Goal: Task Accomplishment & Management: Manage account settings

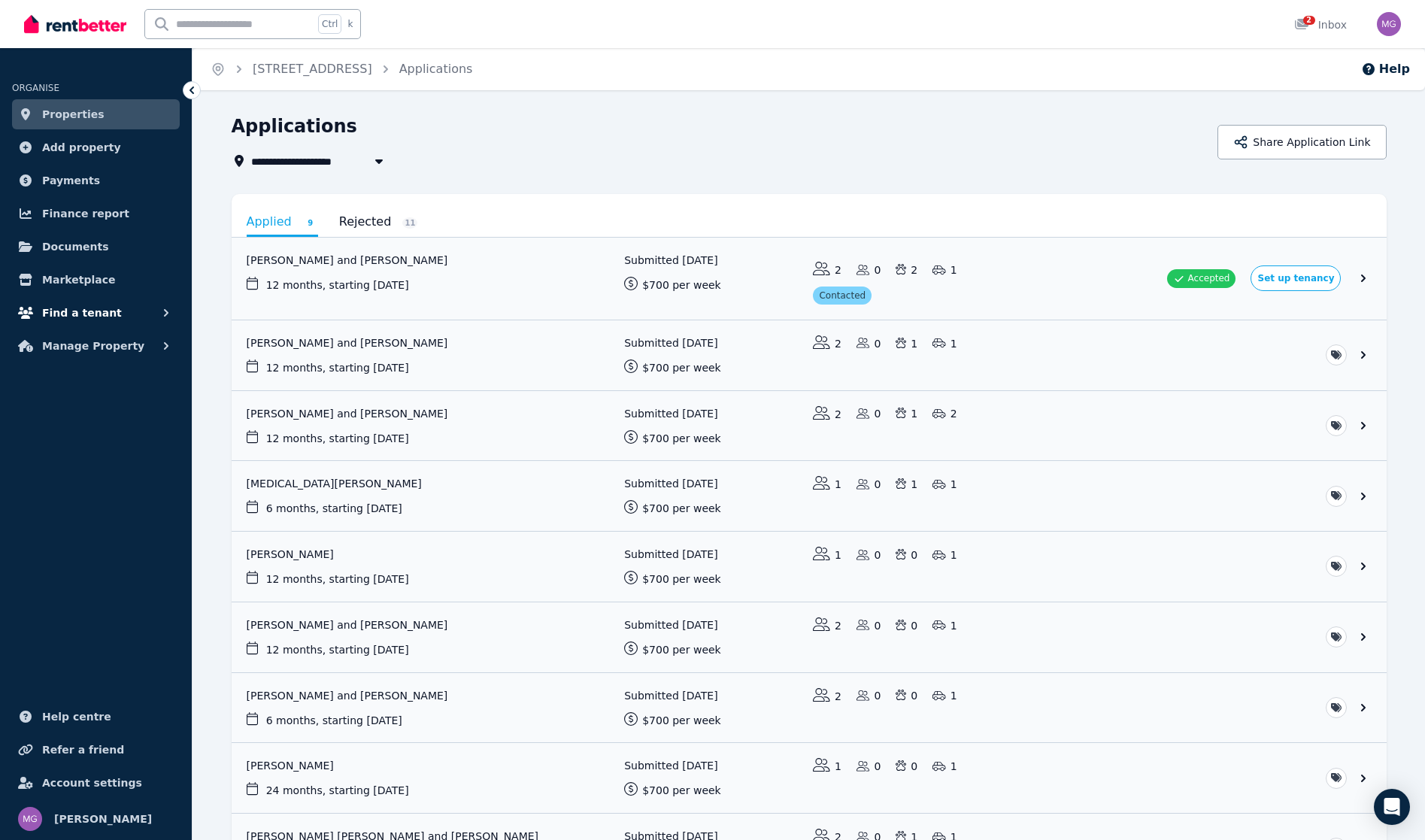
click at [65, 304] on span "Find a tenant" at bounding box center [82, 312] width 80 height 18
click at [108, 180] on link "Payments" at bounding box center [96, 180] width 167 height 31
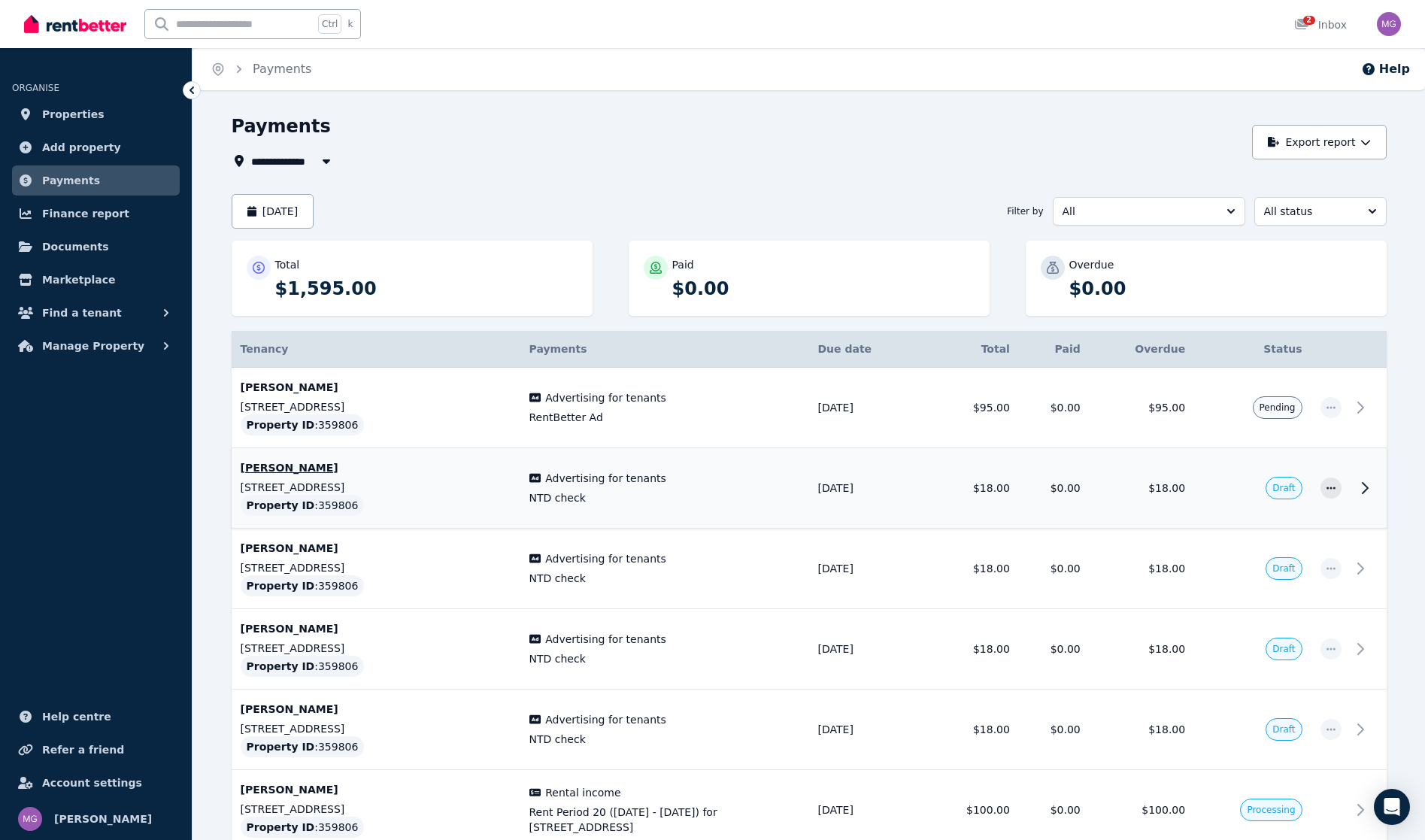
click at [1362, 494] on icon at bounding box center [1364, 487] width 18 height 18
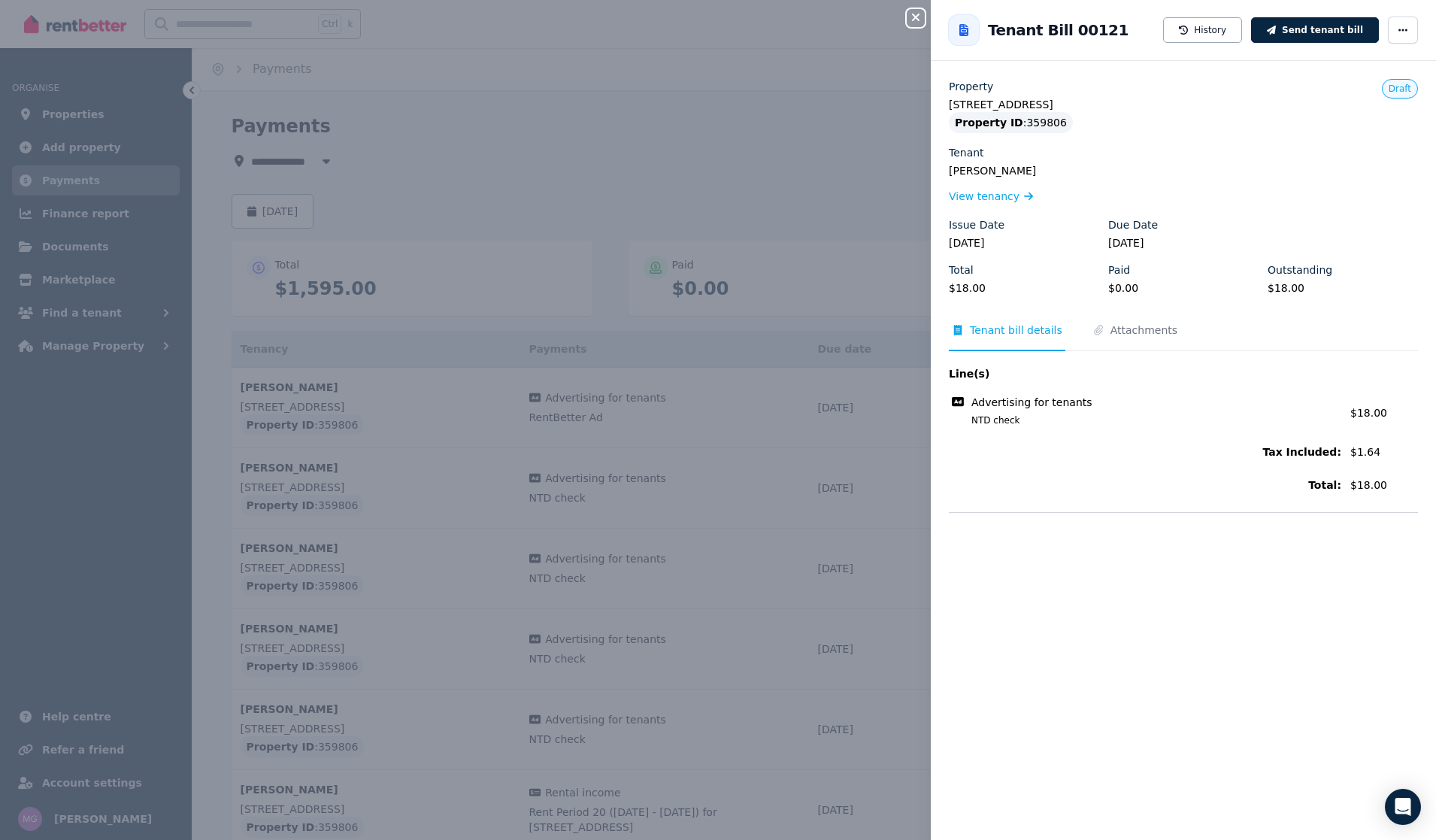
click at [904, 17] on div "Close panel Back to Tenant Bill 00121 History Send tenant bill Property [STREET…" at bounding box center [718, 420] width 1436 height 840
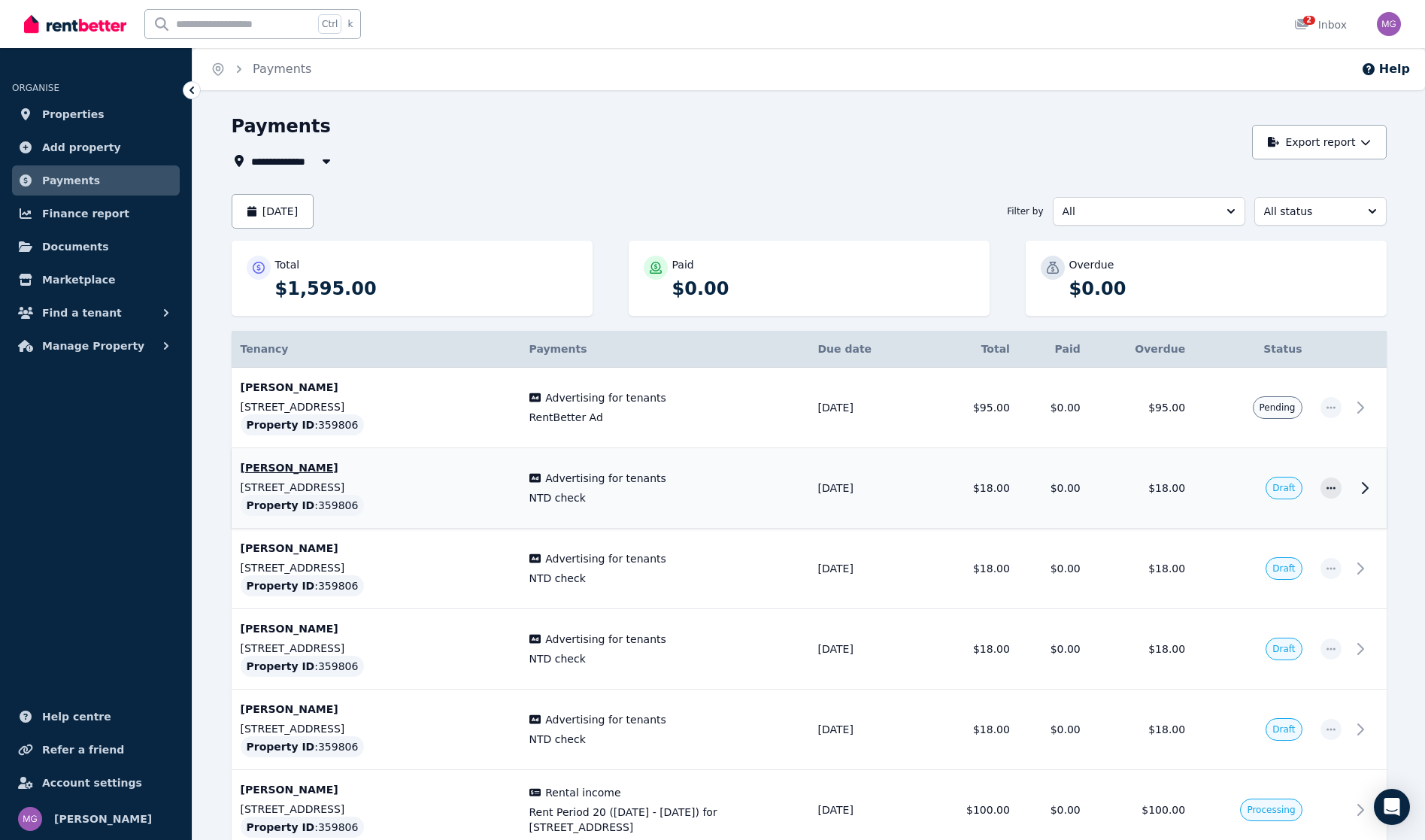
click at [1361, 491] on icon at bounding box center [1364, 487] width 18 height 18
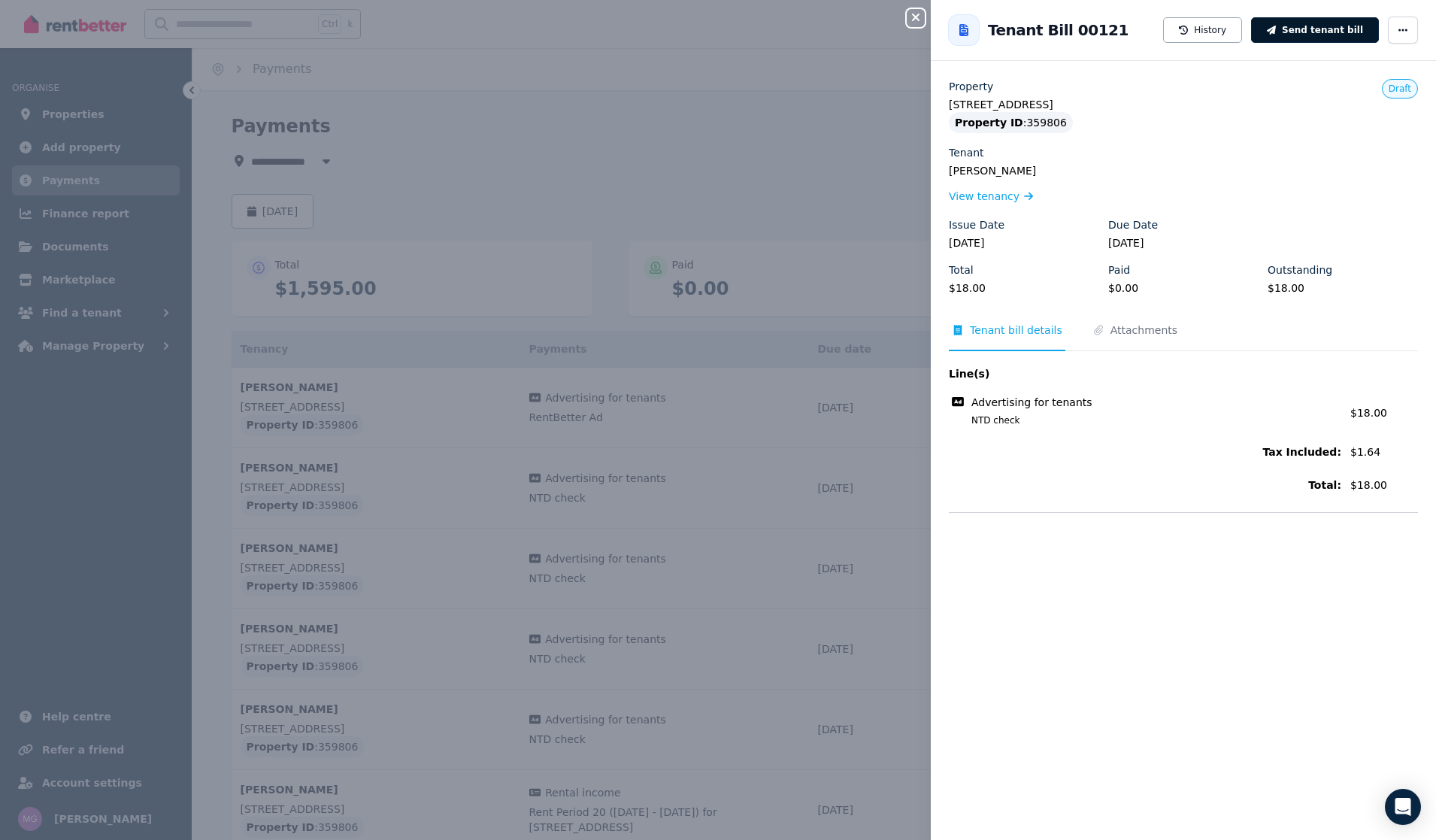
click at [1304, 32] on button "Send tenant bill" at bounding box center [1315, 31] width 128 height 26
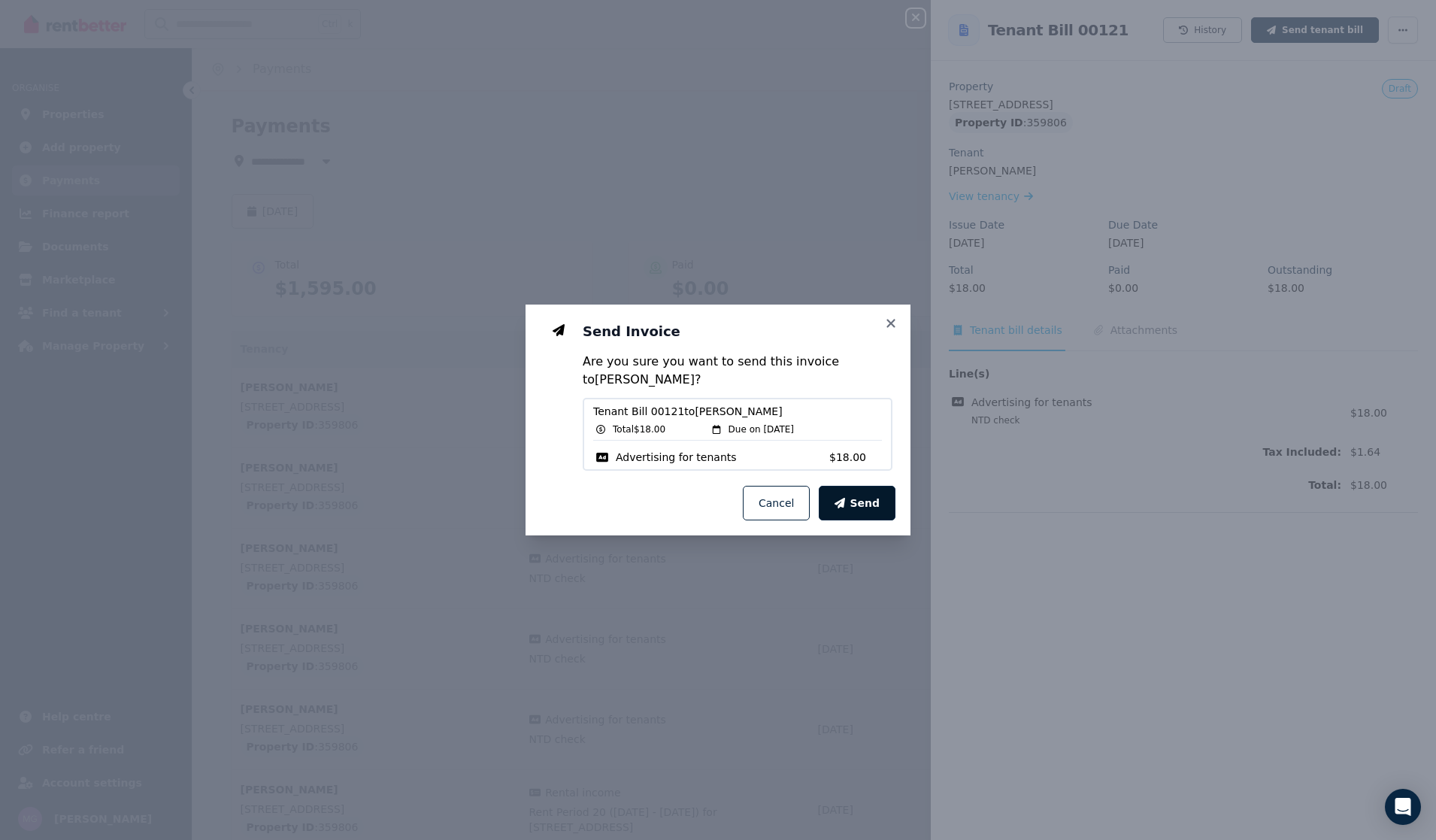
click at [840, 497] on icon "button" at bounding box center [839, 502] width 11 height 11
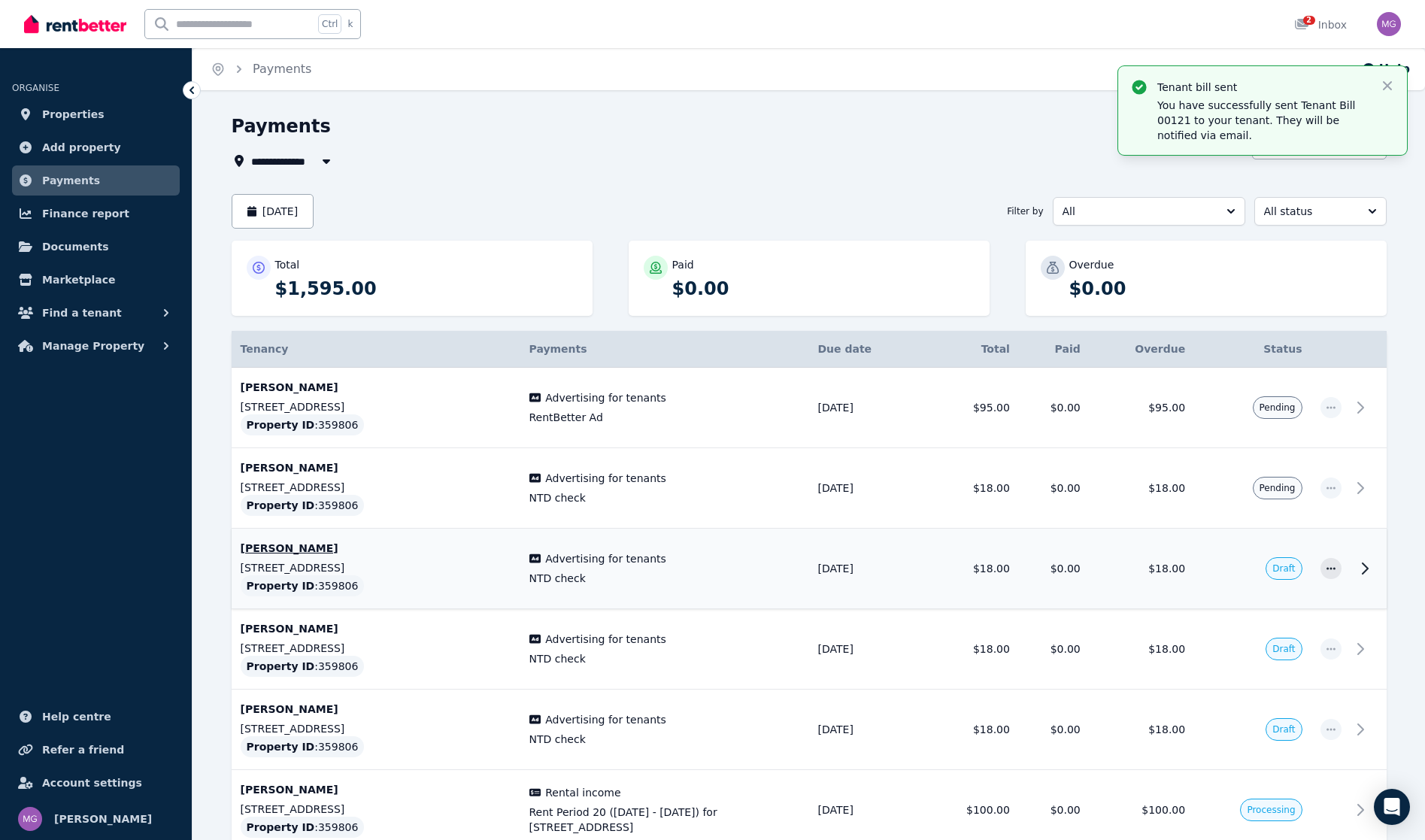
click at [1364, 568] on icon at bounding box center [1364, 568] width 18 height 18
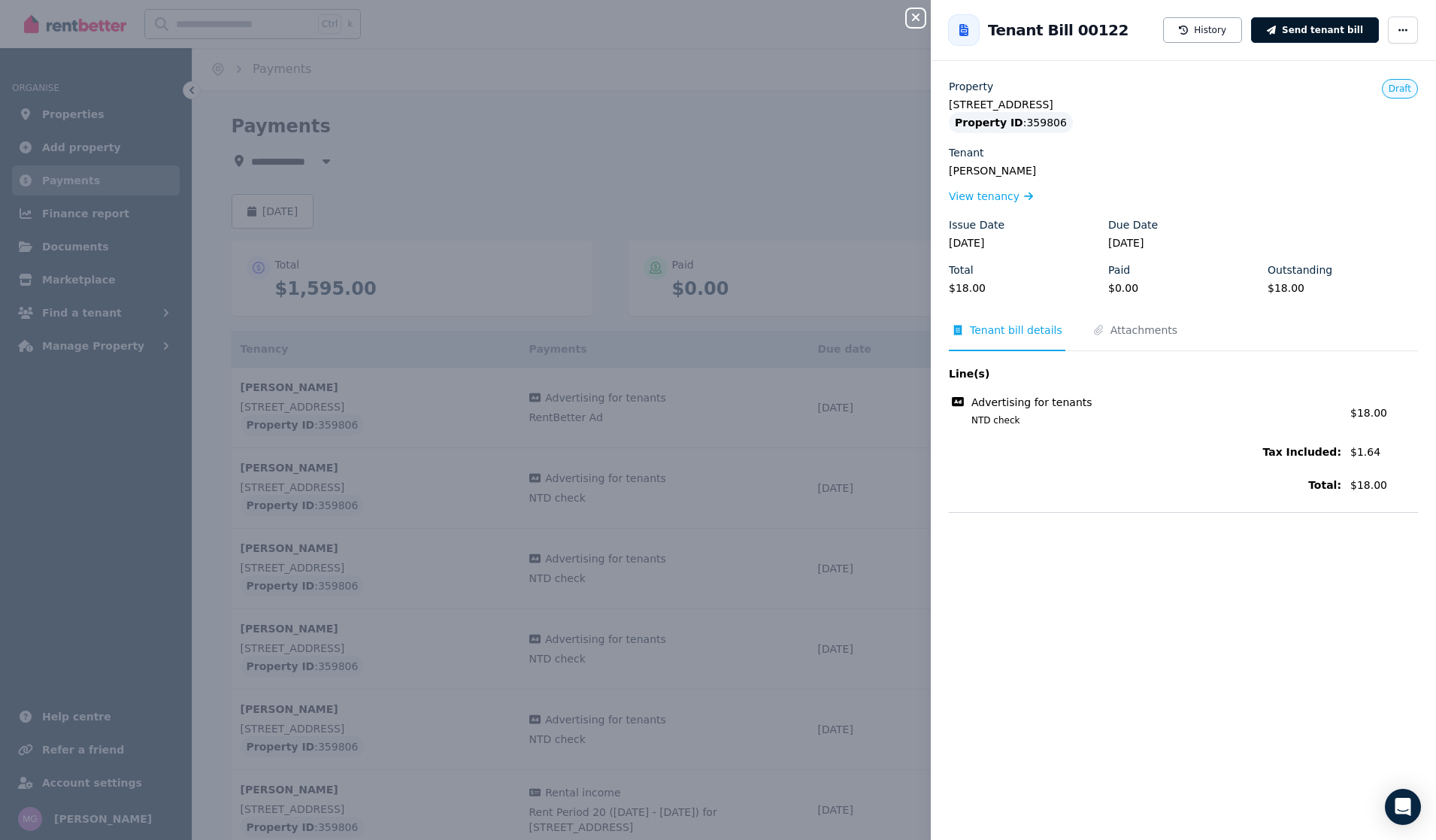
click at [1338, 32] on button "Send tenant bill" at bounding box center [1315, 31] width 128 height 26
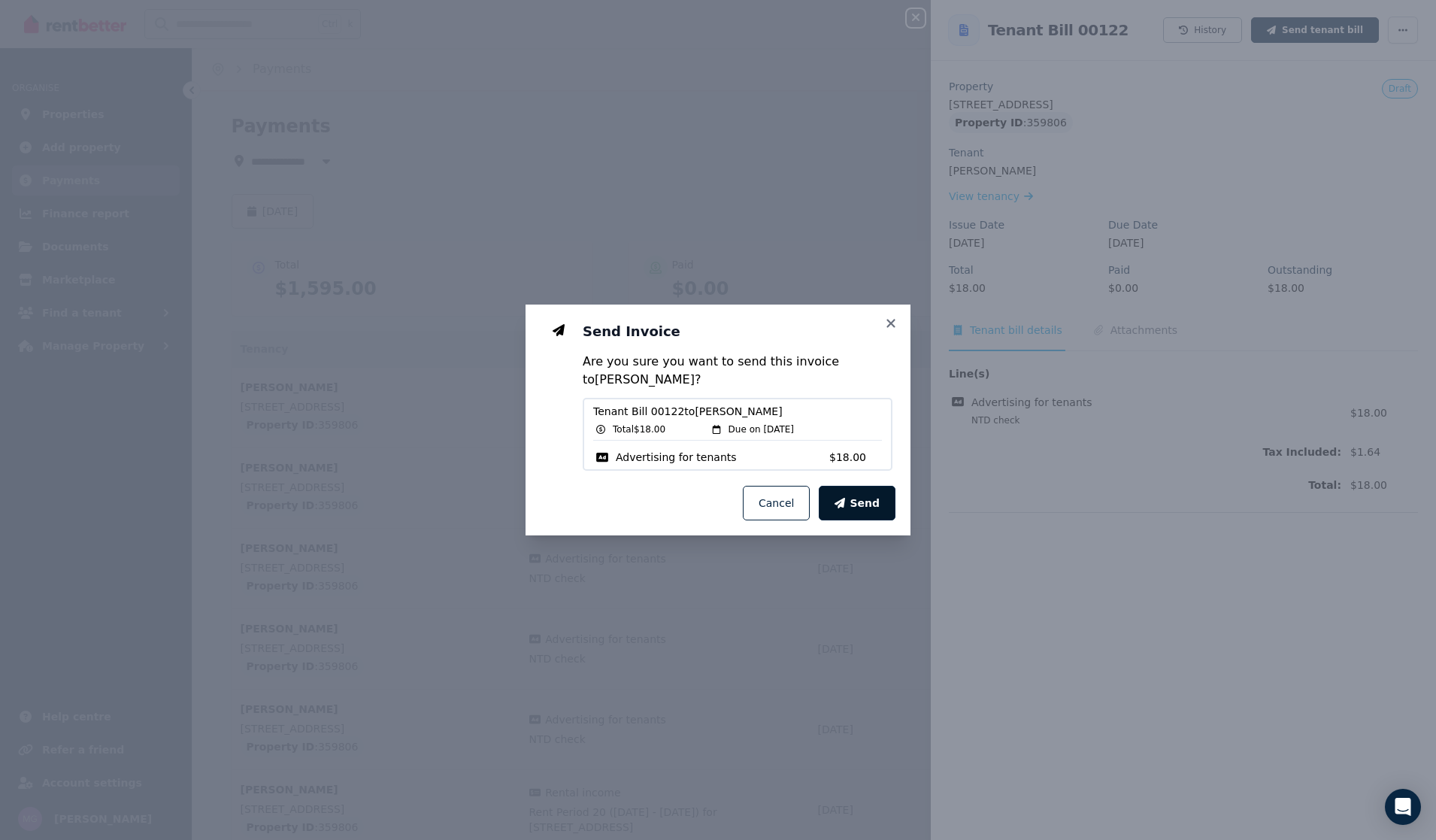
click at [845, 485] on button "Send" at bounding box center [857, 502] width 77 height 34
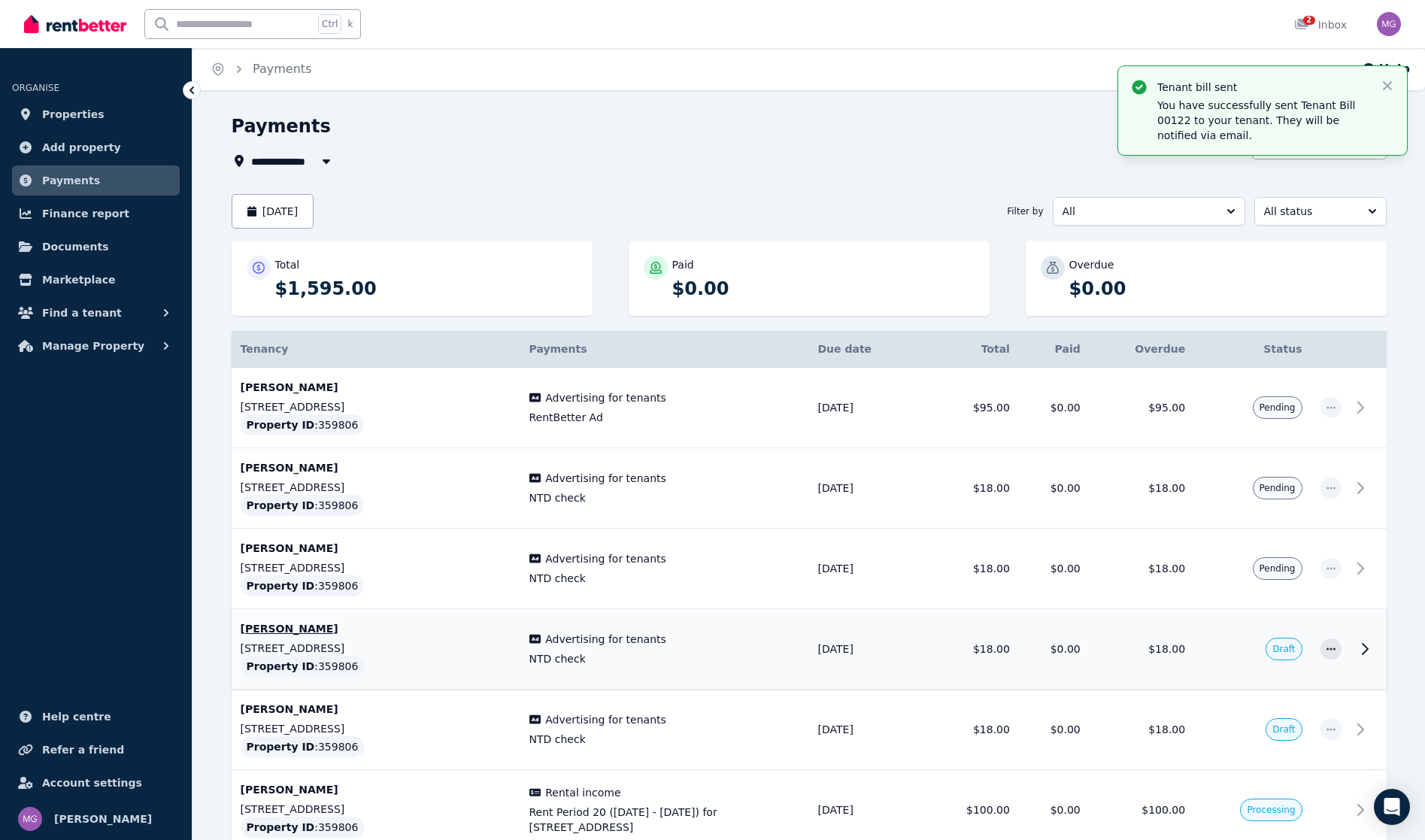
click at [1367, 647] on icon at bounding box center [1364, 649] width 18 height 18
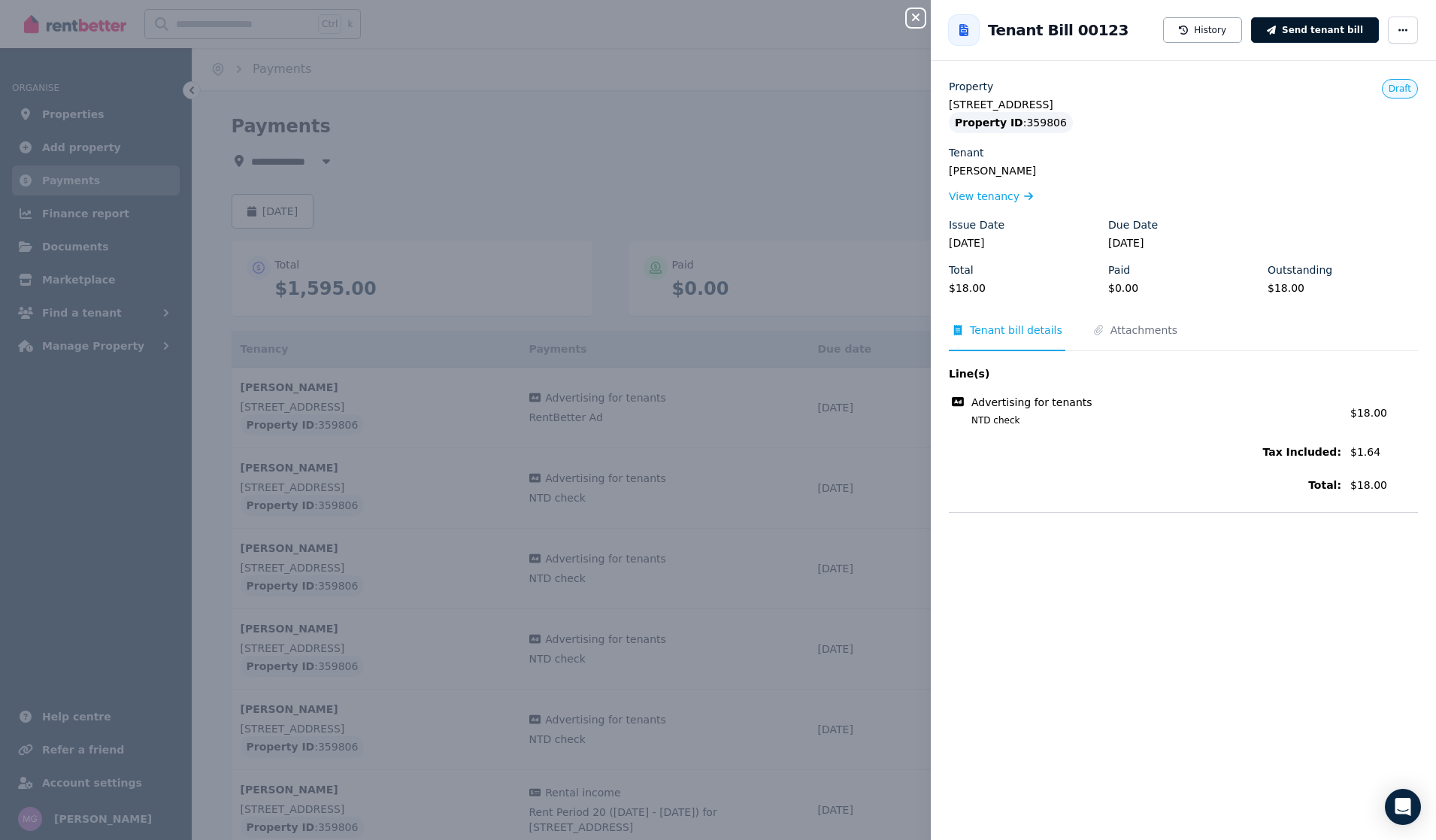
click at [1282, 33] on button "Send tenant bill" at bounding box center [1315, 31] width 128 height 26
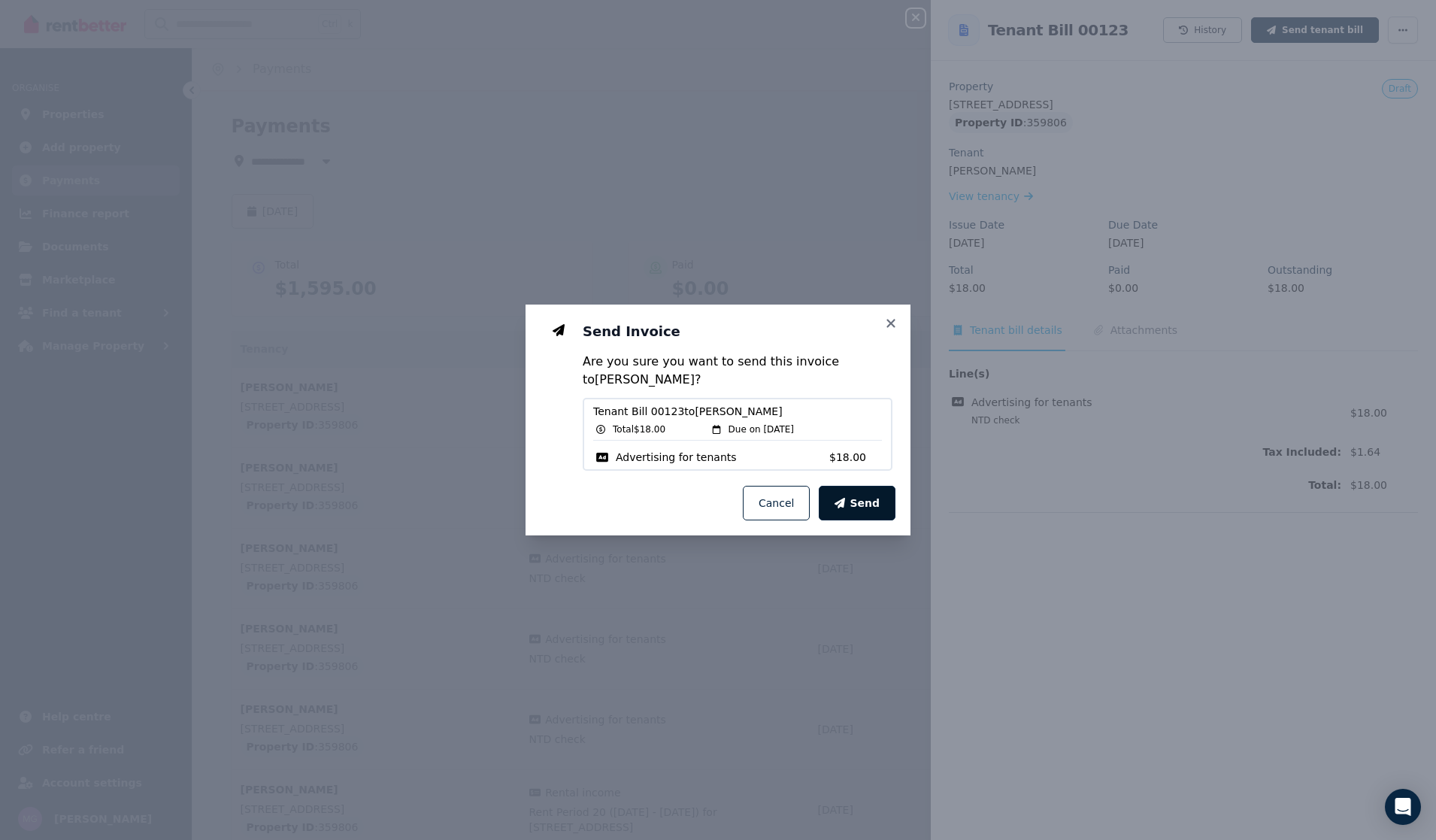
click at [864, 497] on span "Send" at bounding box center [865, 502] width 31 height 15
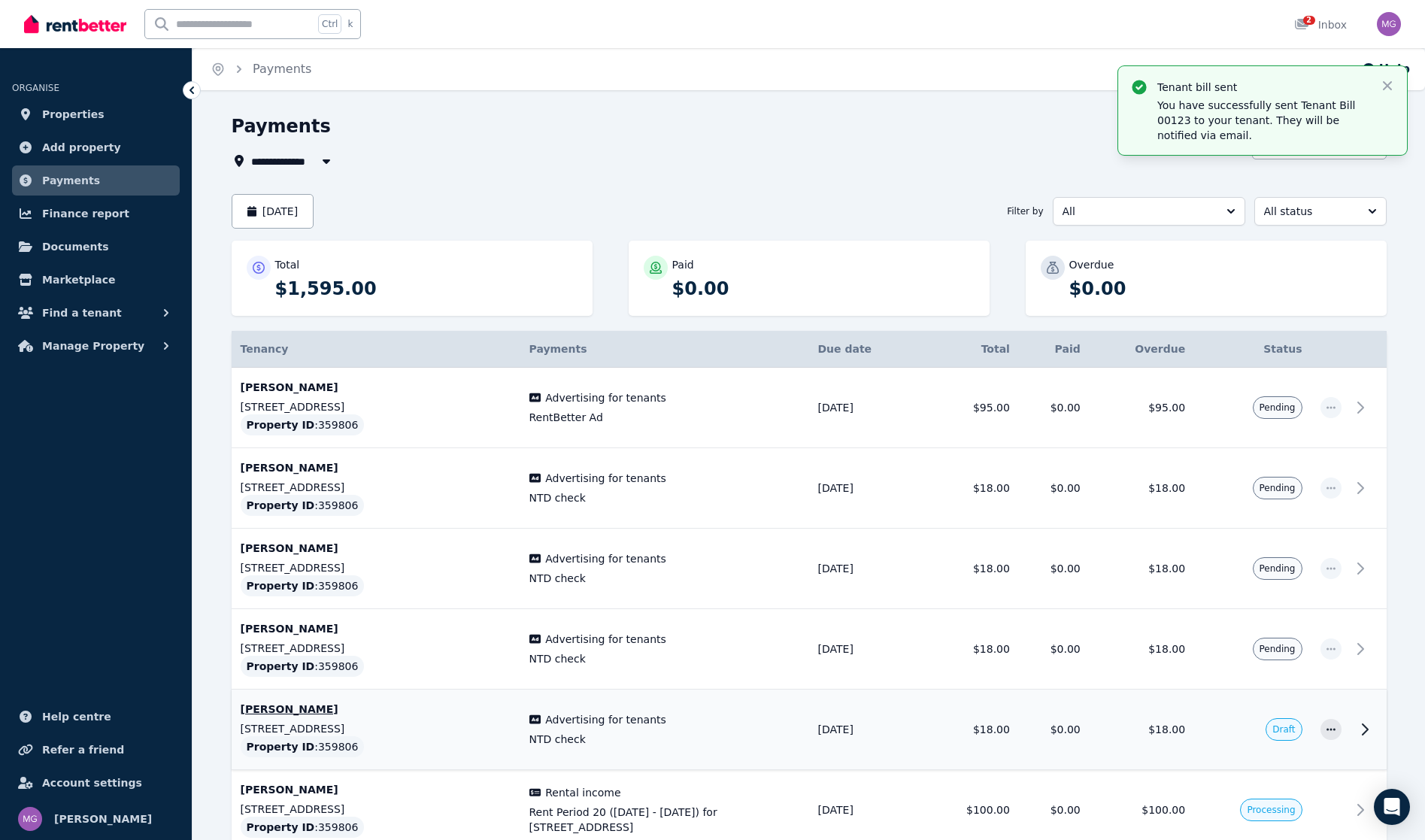
scroll to position [75, 0]
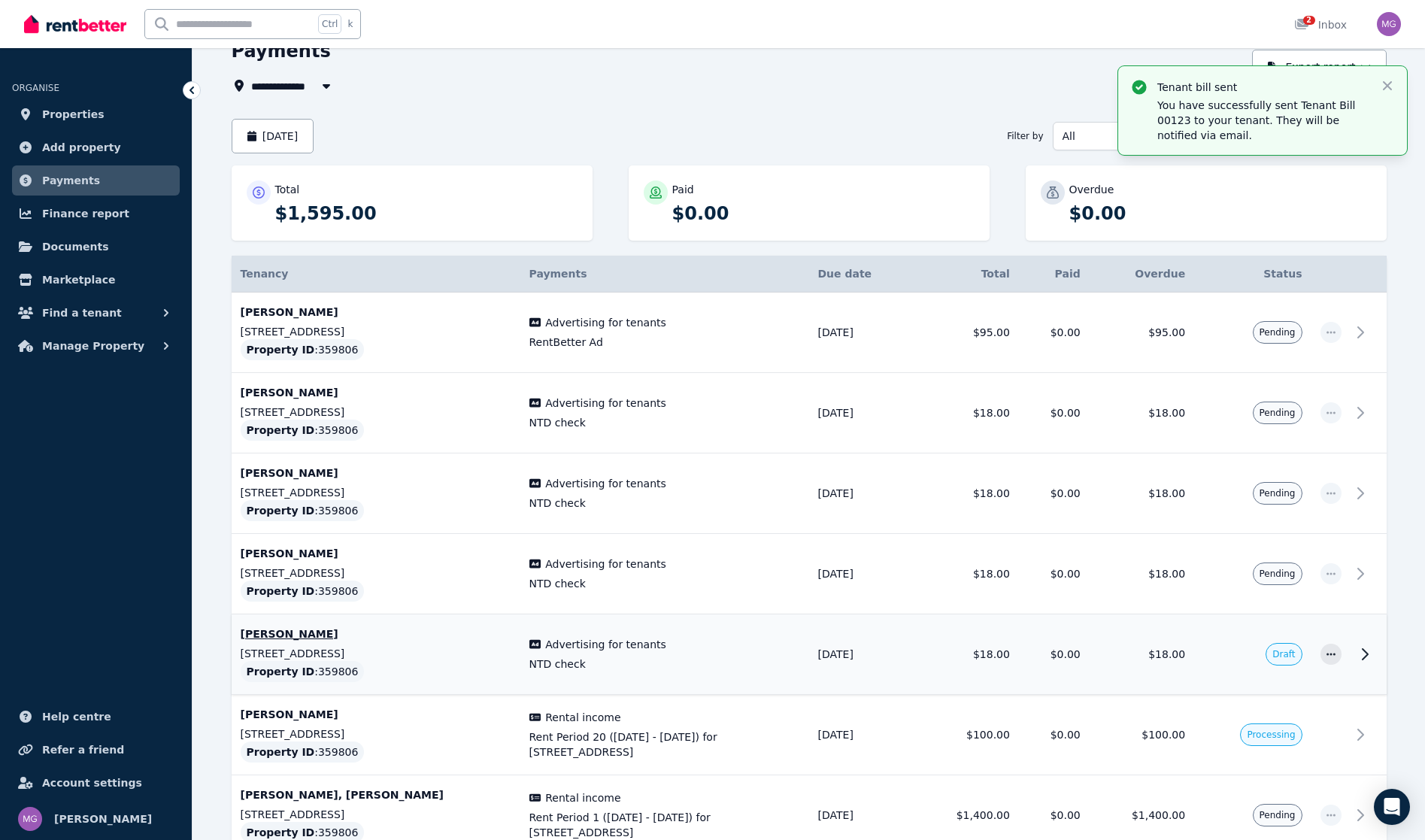
click at [1362, 657] on icon at bounding box center [1364, 654] width 18 height 18
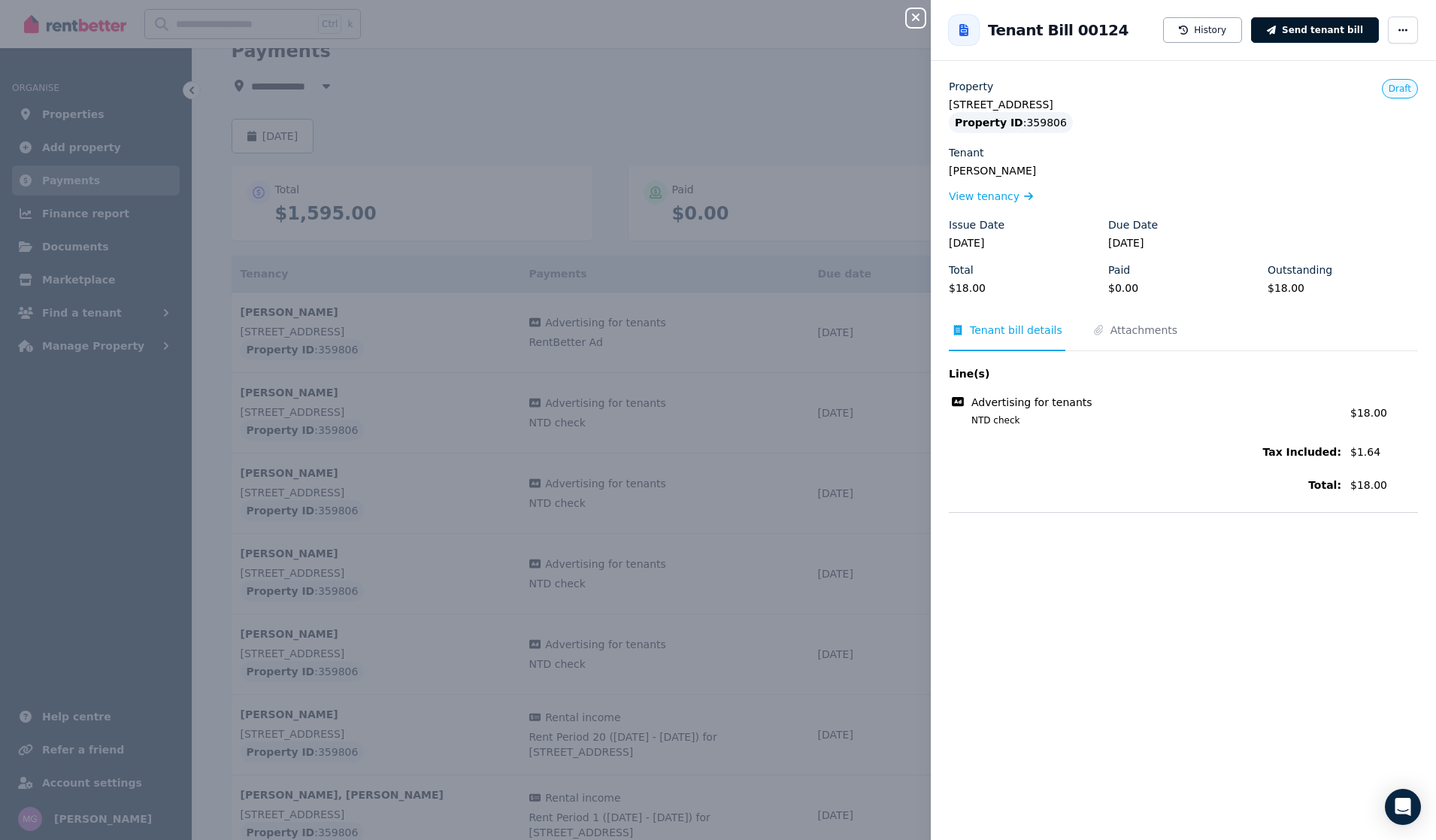
click at [1330, 38] on button "Send tenant bill" at bounding box center [1315, 31] width 128 height 26
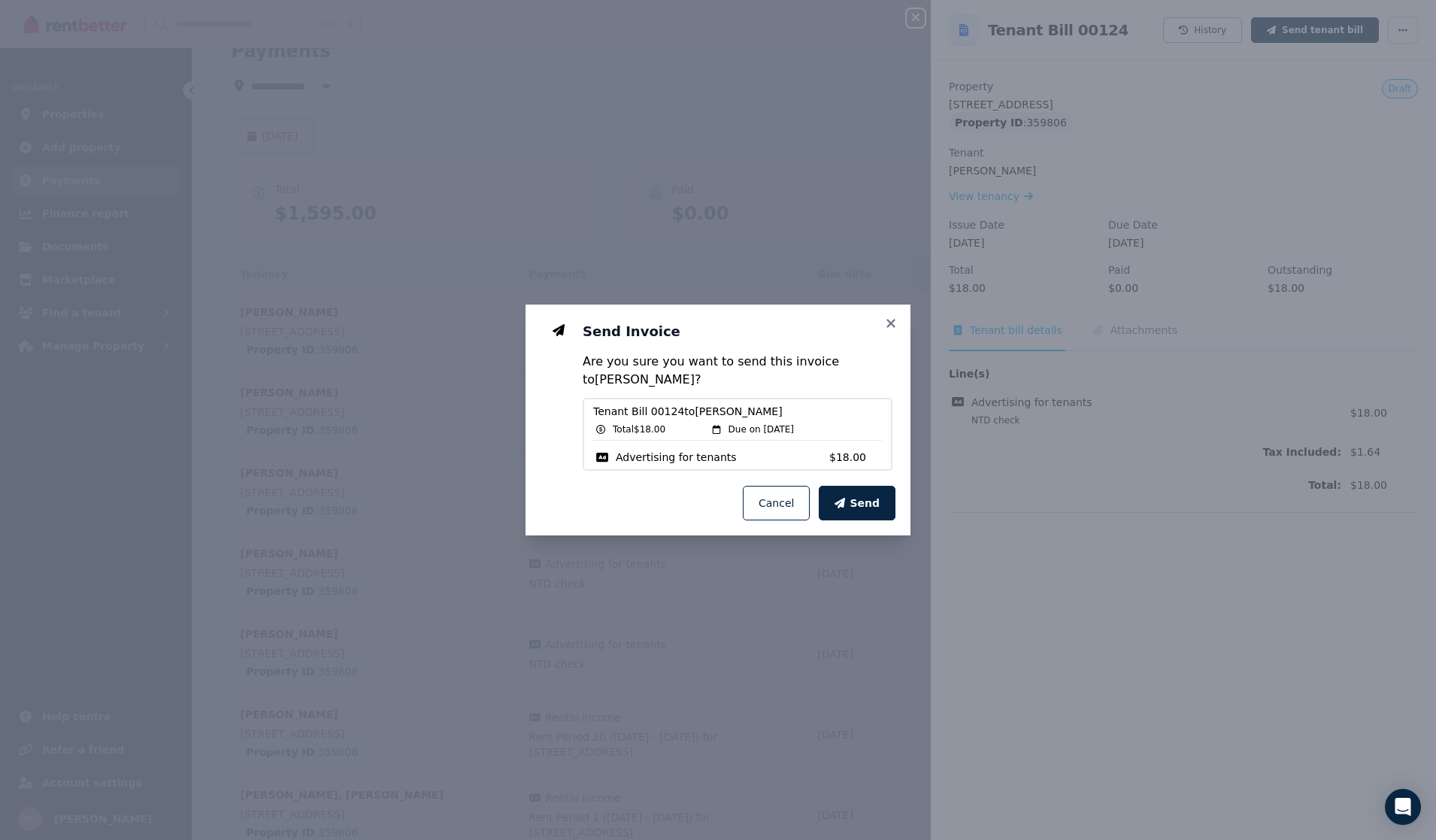
click at [897, 477] on div "Send Cancel" at bounding box center [718, 503] width 385 height 65
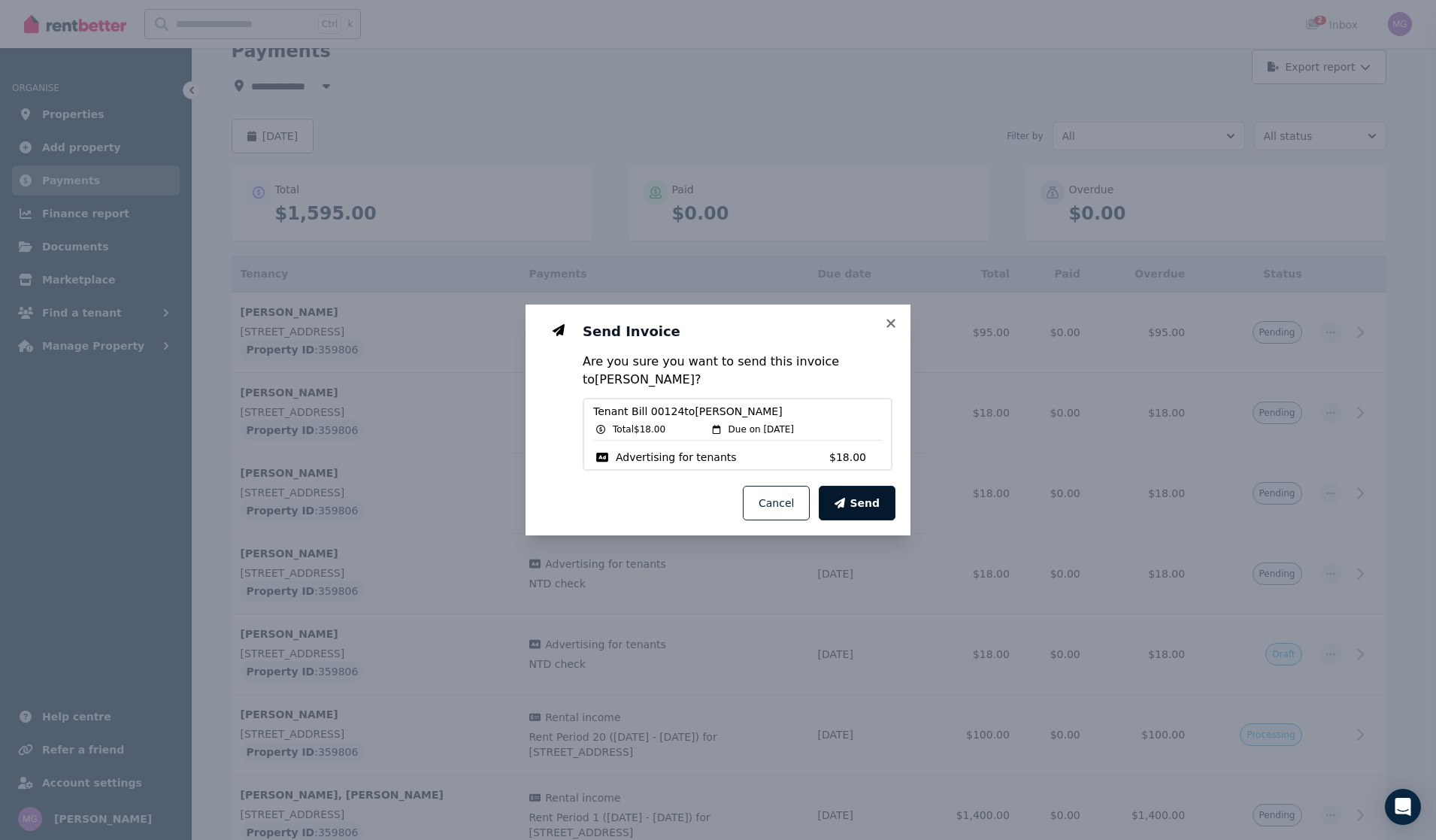
click at [879, 495] on span "Send" at bounding box center [865, 502] width 31 height 15
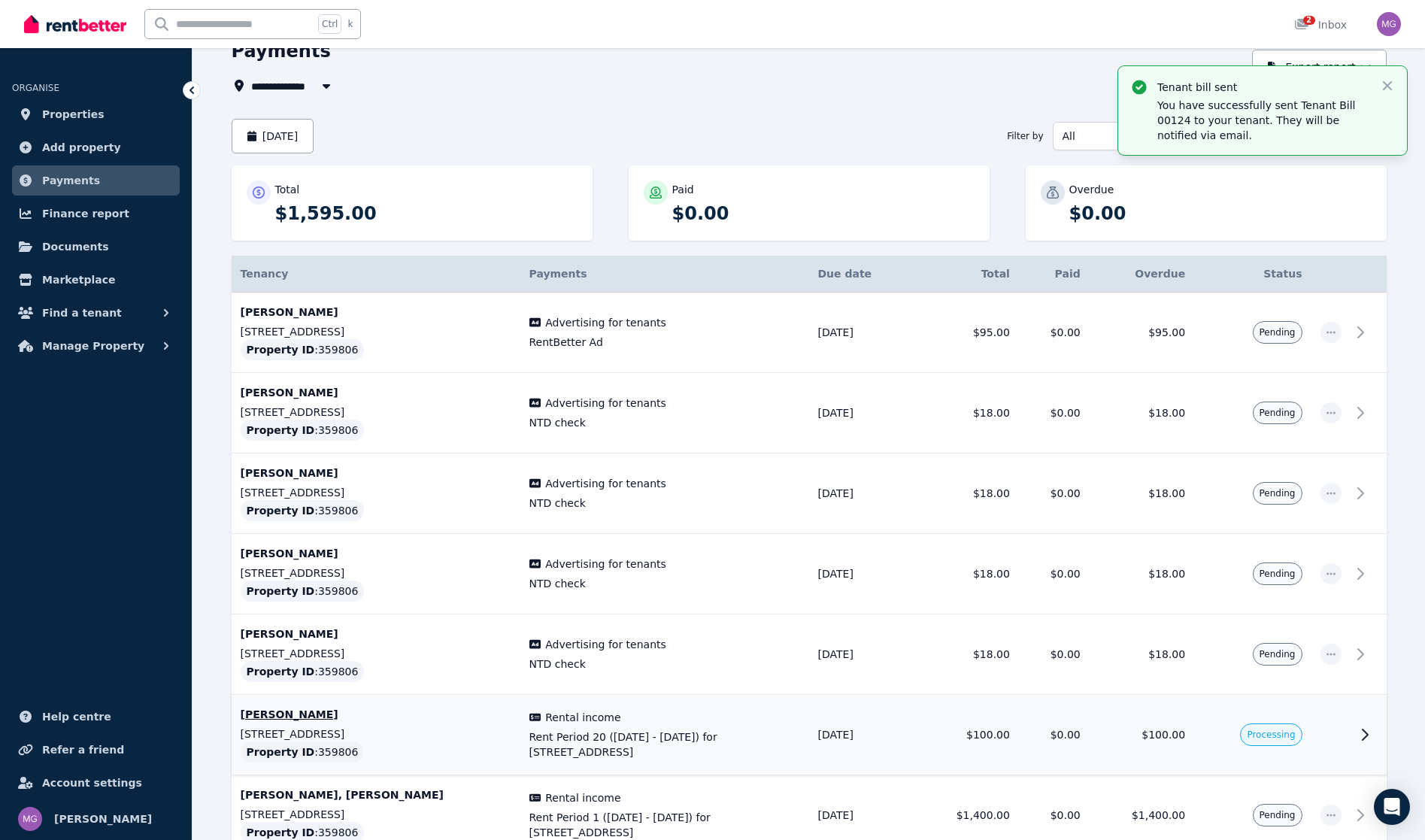
click at [941, 720] on td "$100.00" at bounding box center [965, 735] width 104 height 81
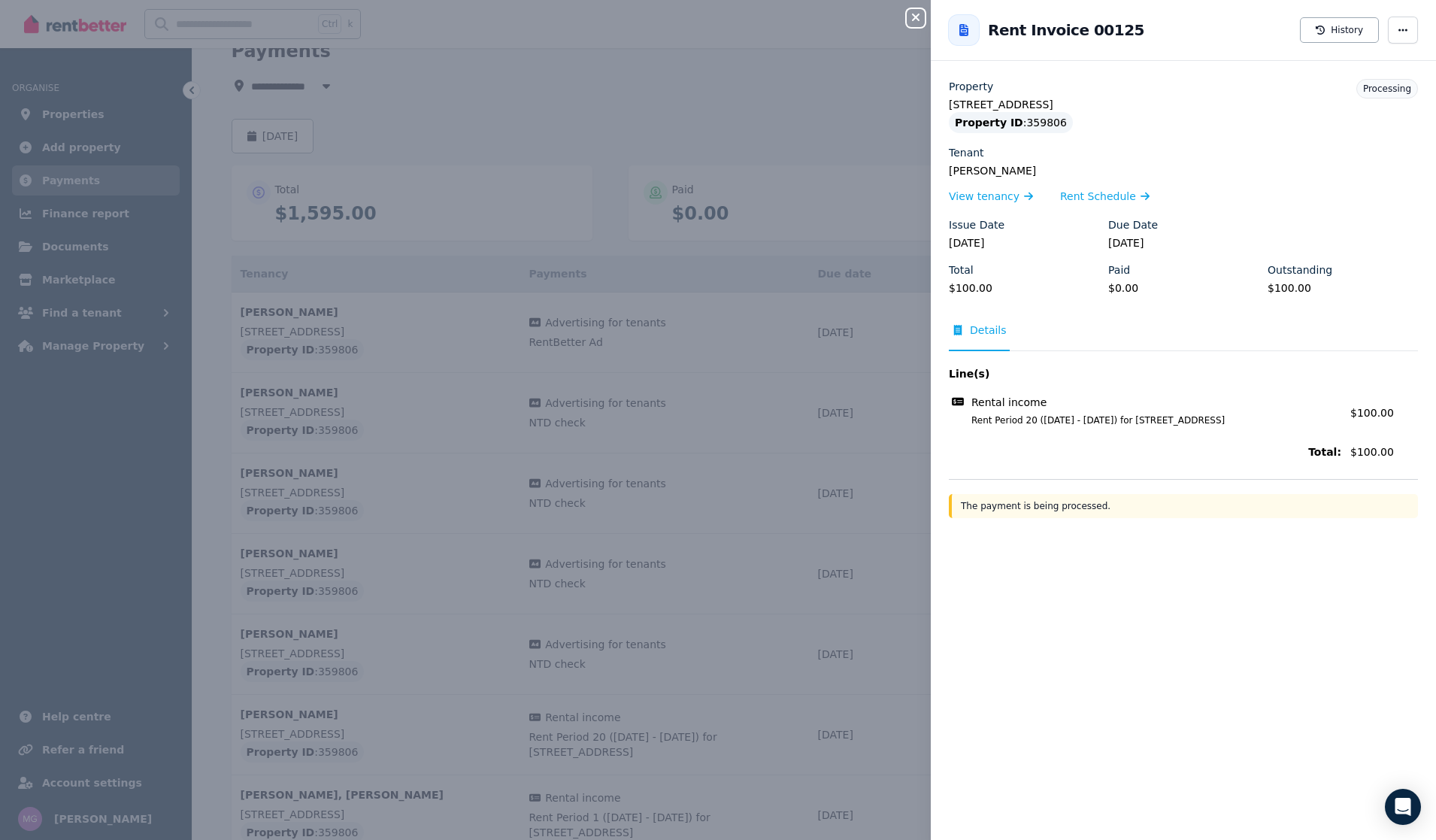
click at [912, 20] on icon "button" at bounding box center [916, 17] width 18 height 12
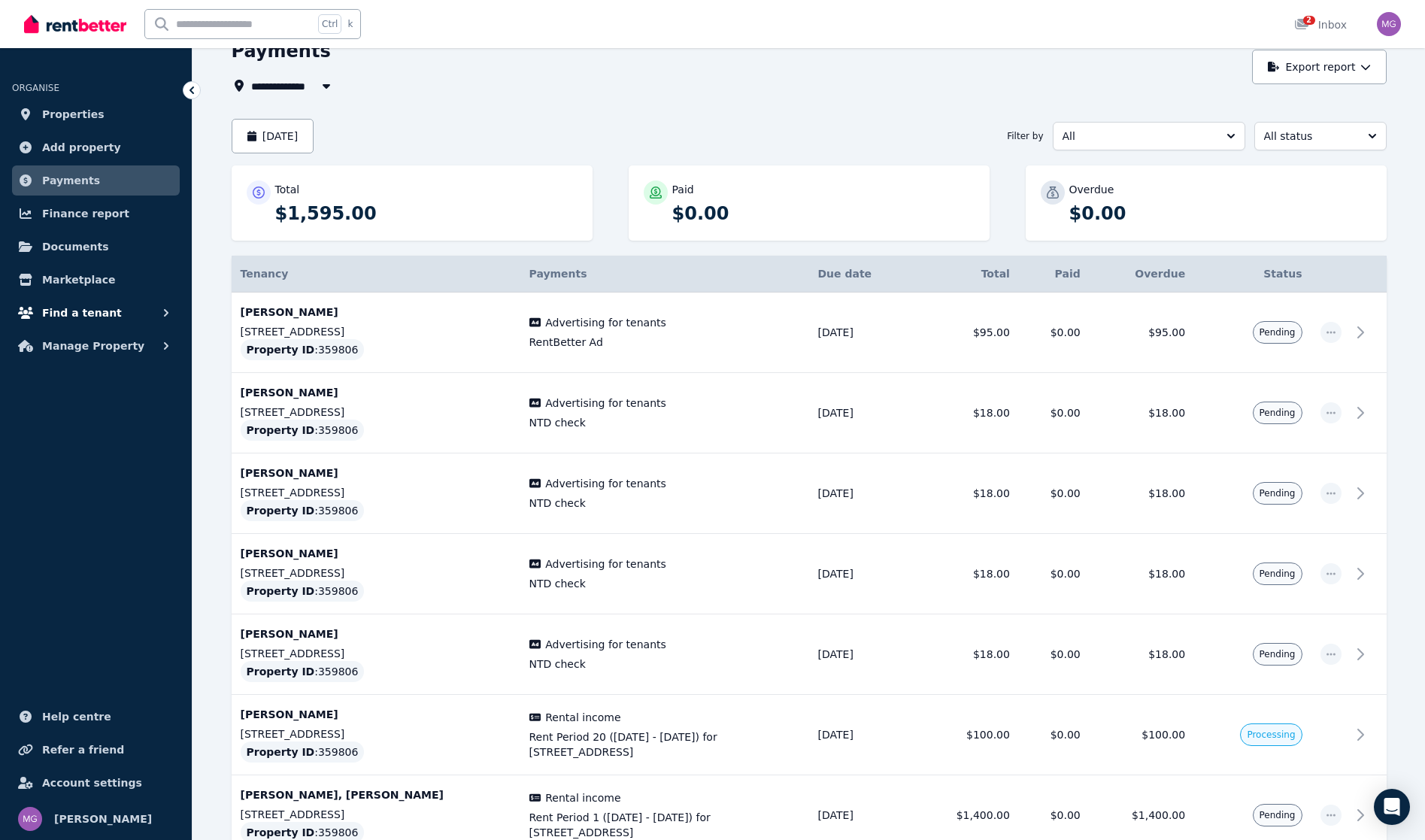
click at [121, 313] on button "Find a tenant" at bounding box center [96, 312] width 167 height 31
click at [81, 122] on span "Properties" at bounding box center [73, 114] width 62 height 18
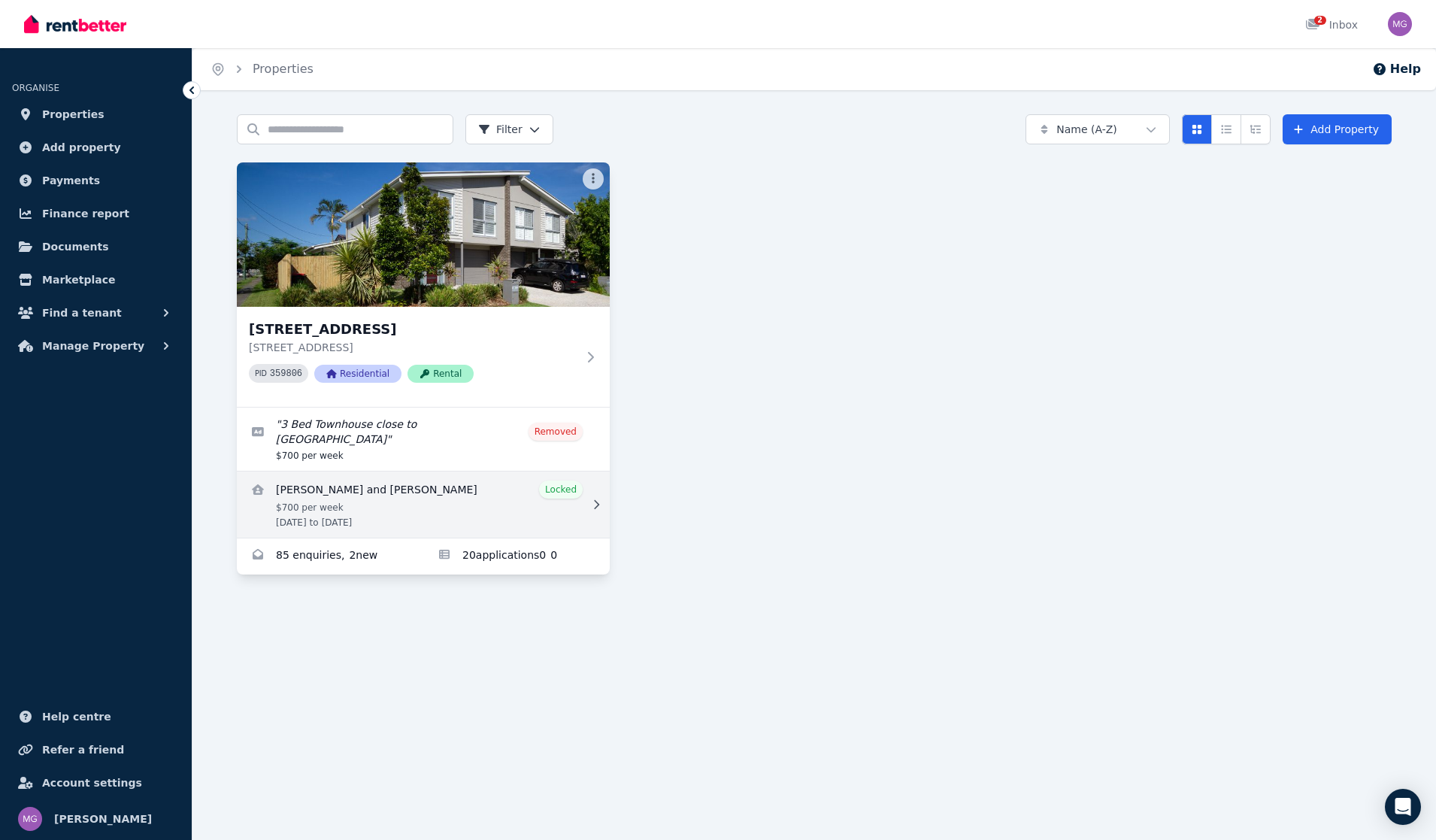
click at [452, 493] on link "View details for Carlene and Patrick Maher" at bounding box center [423, 504] width 373 height 66
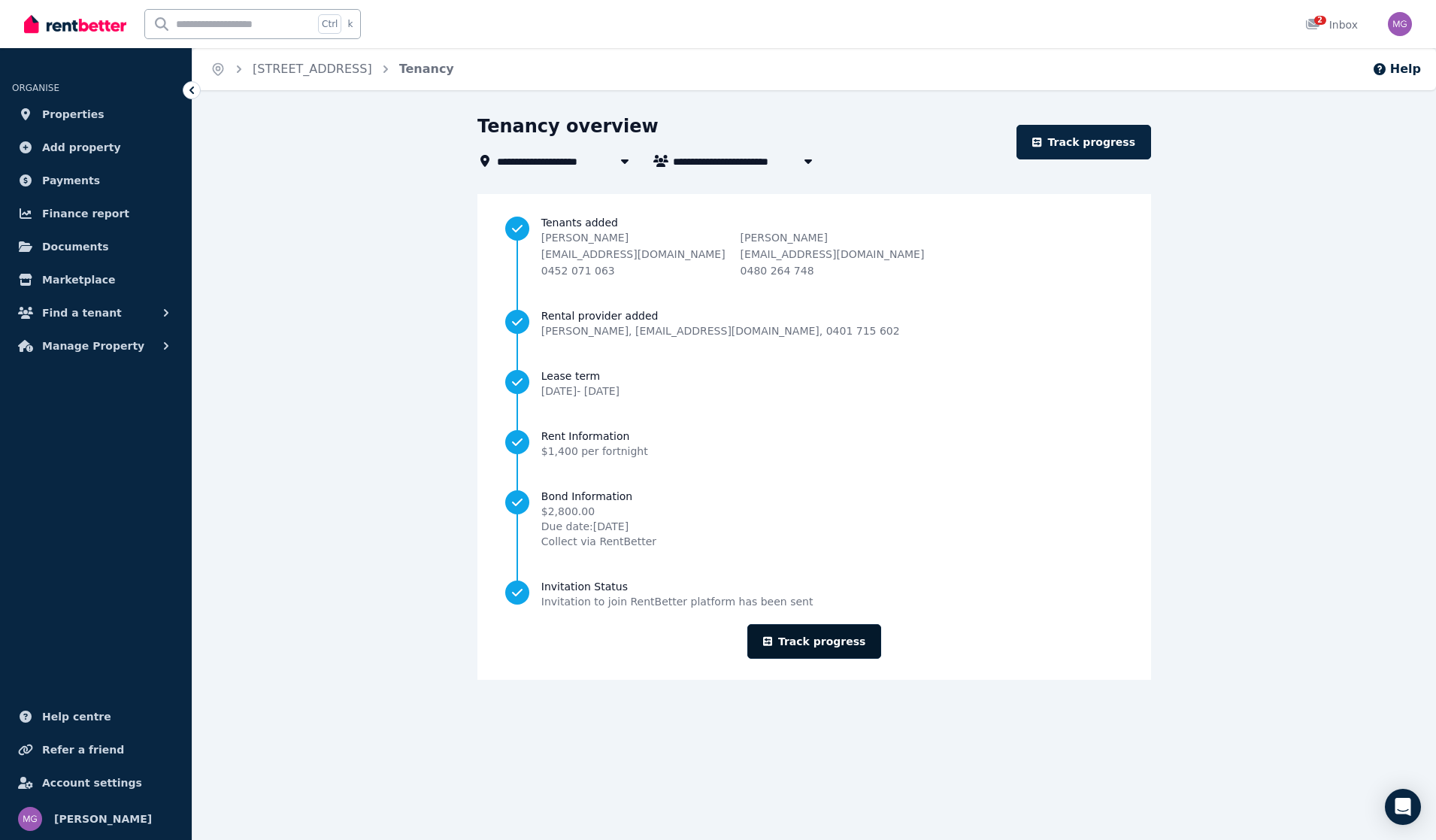
click at [808, 633] on link "Track progress" at bounding box center [815, 641] width 135 height 34
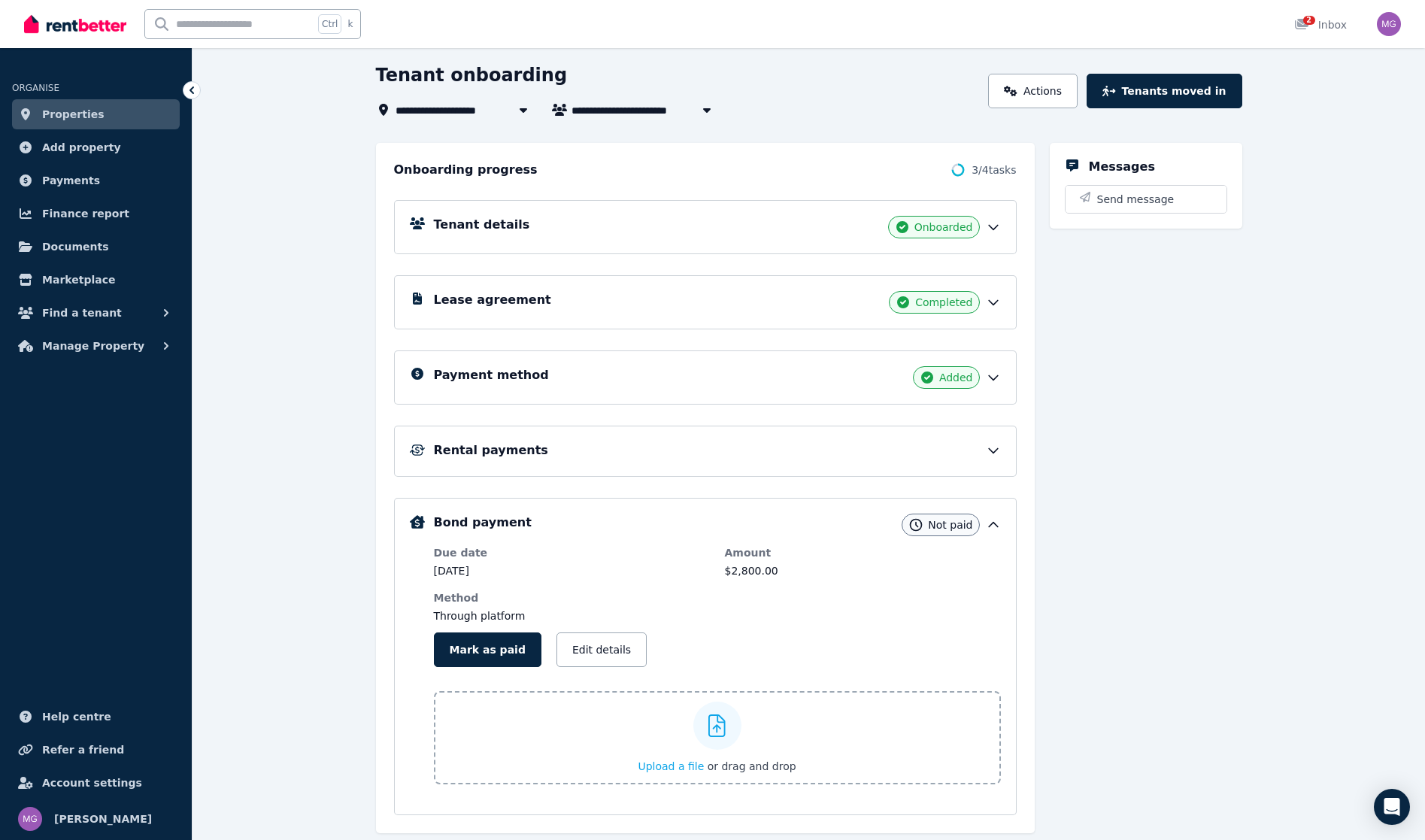
scroll to position [119, 0]
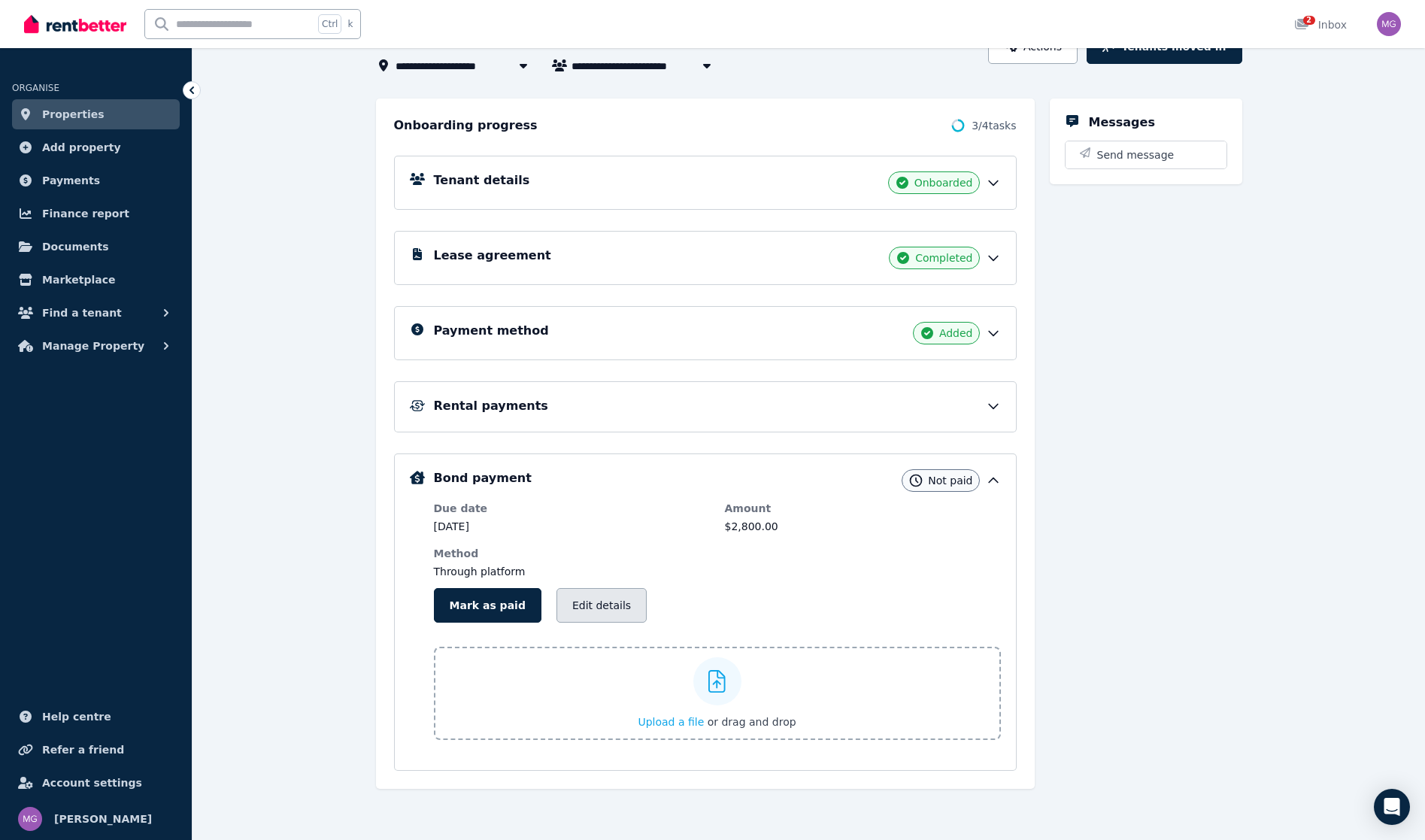
click at [580, 615] on button "Edit details" at bounding box center [602, 605] width 91 height 34
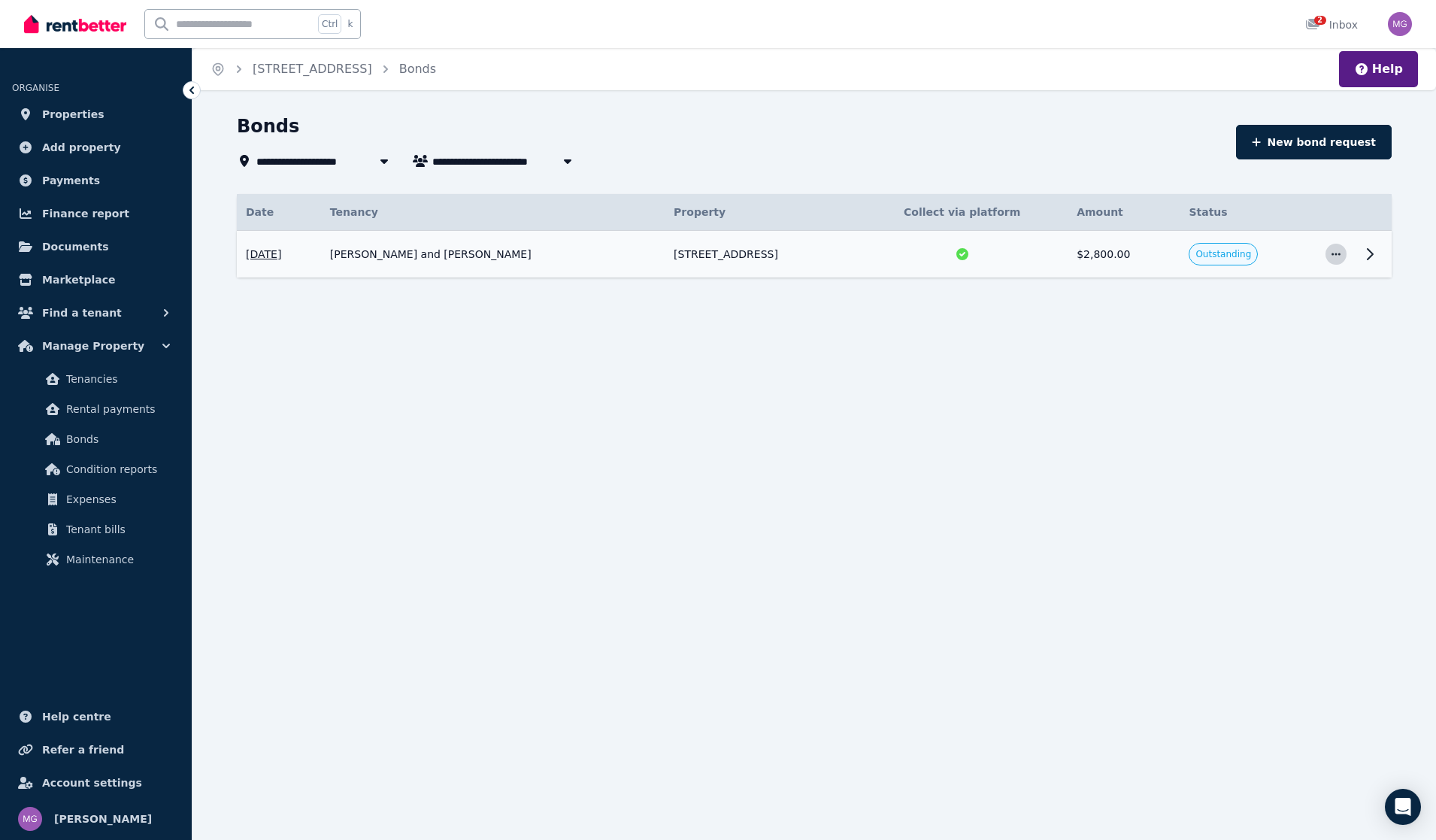
click at [1333, 251] on icon "button" at bounding box center [1336, 254] width 12 height 11
click at [1270, 326] on span "Edit details" at bounding box center [1286, 325] width 97 height 18
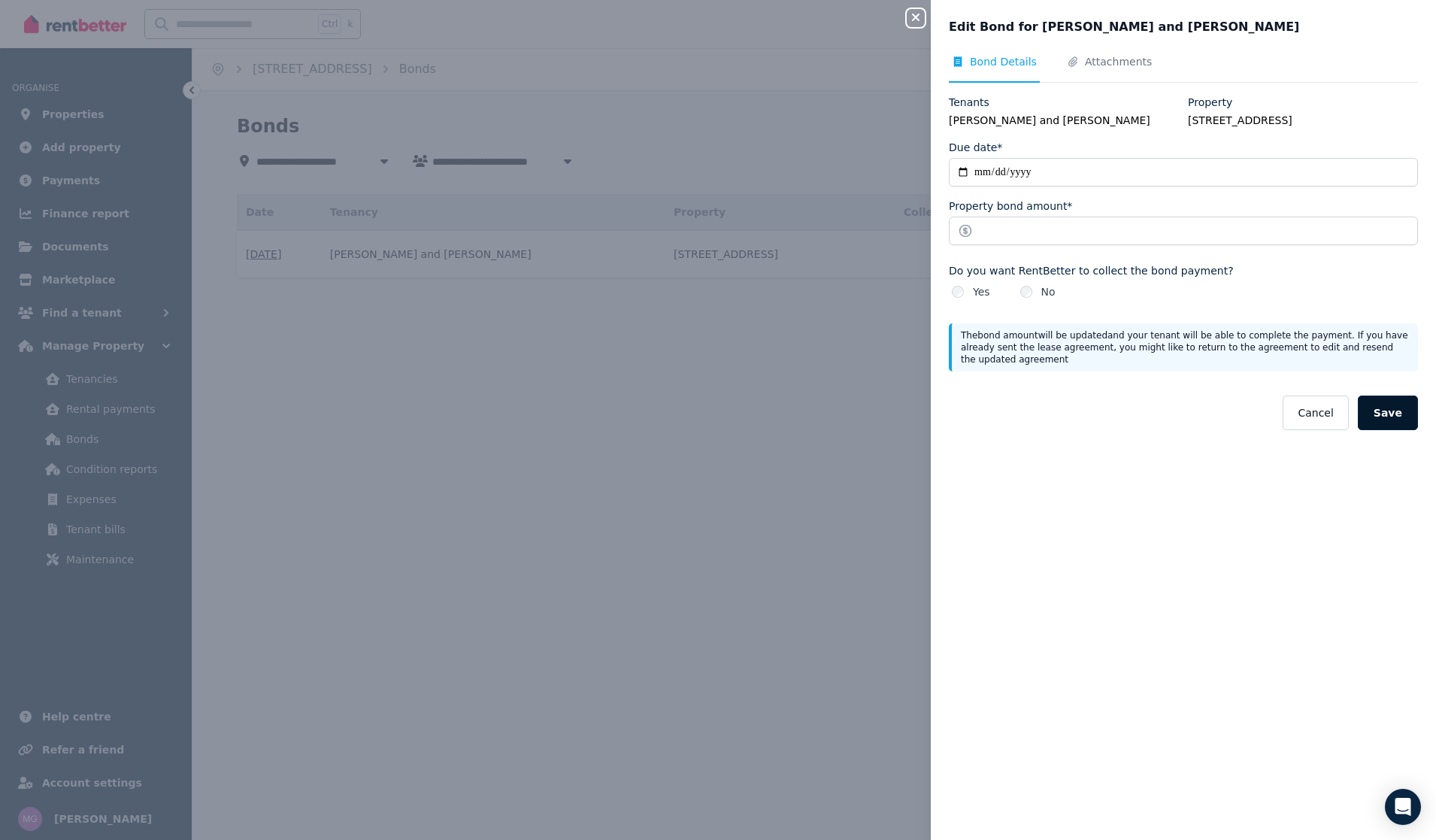
click at [1389, 421] on button "Save" at bounding box center [1388, 413] width 60 height 34
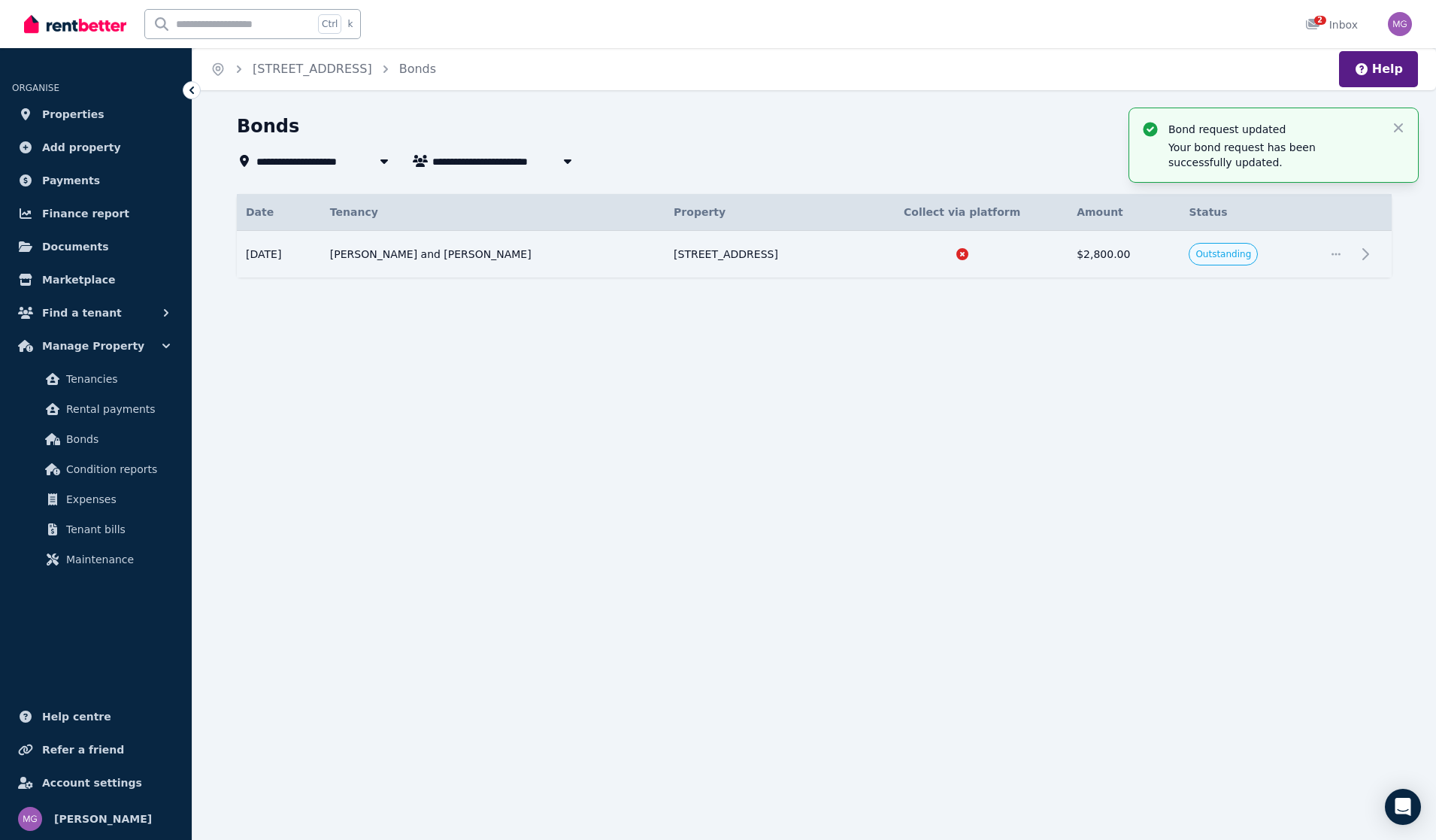
click at [1078, 318] on div "**********" at bounding box center [814, 223] width 1244 height 218
click at [1333, 11] on link "2 Inbox" at bounding box center [1332, 24] width 59 height 48
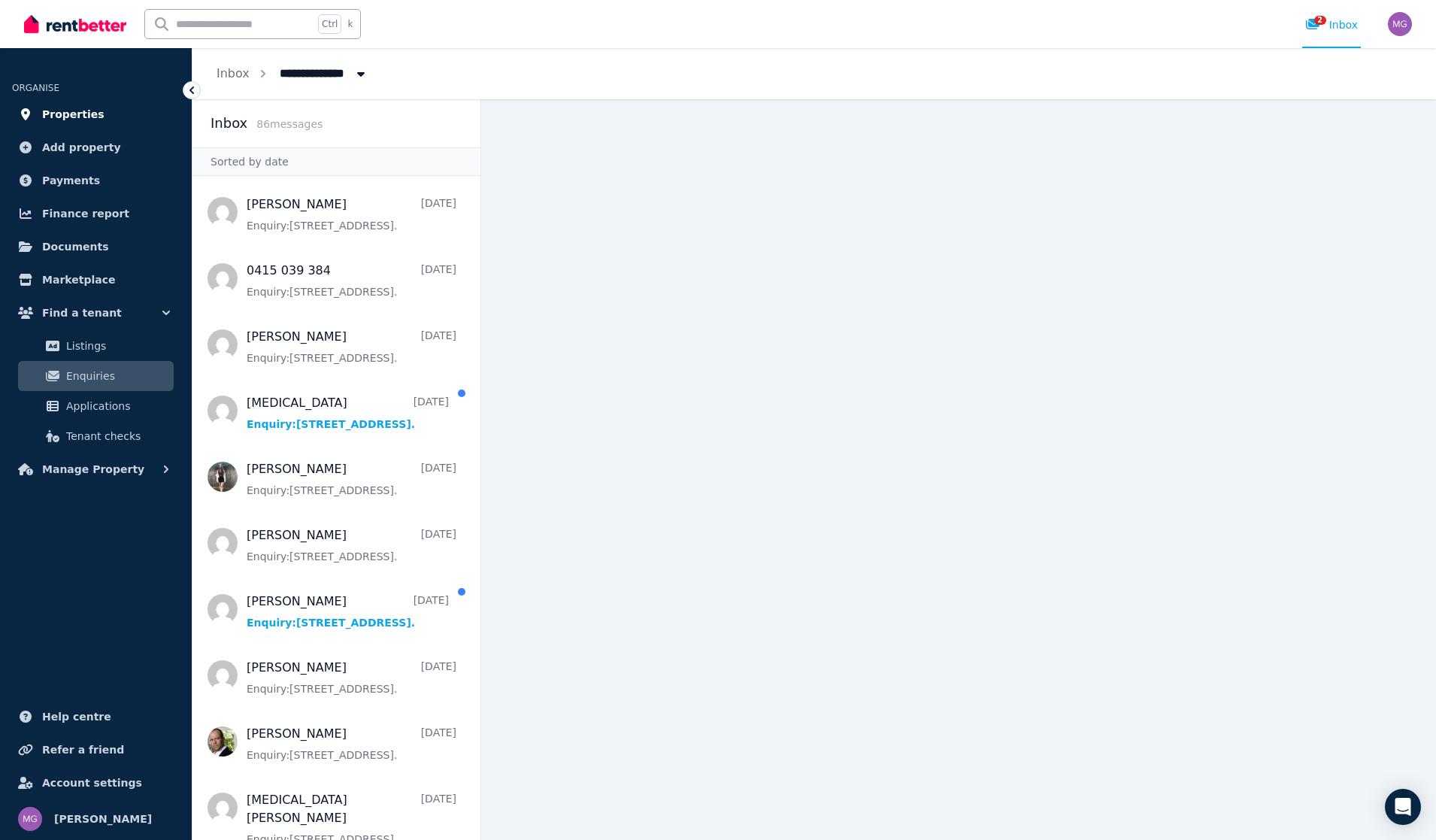
click at [73, 119] on span "Properties" at bounding box center [73, 114] width 62 height 18
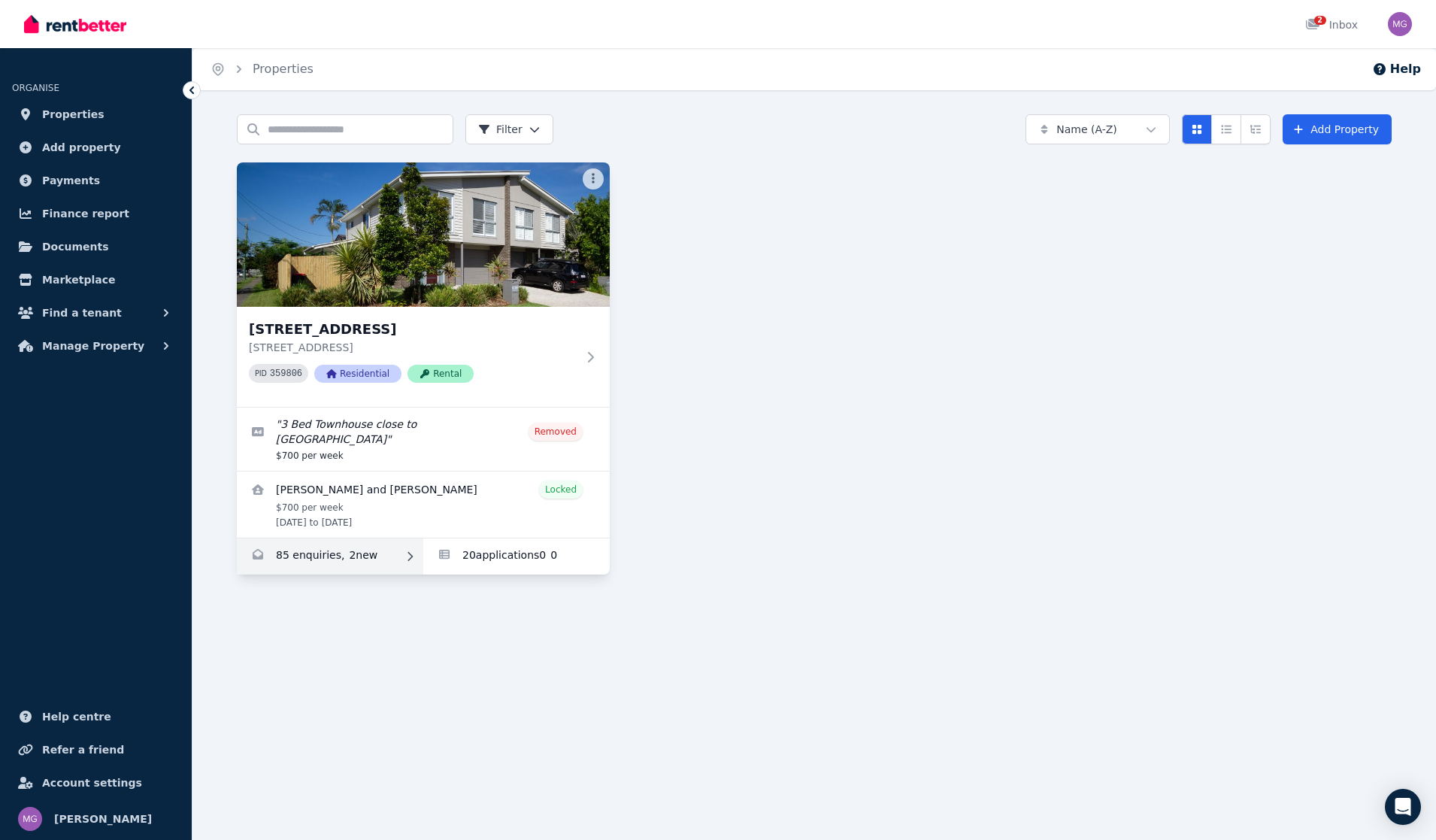
click at [339, 552] on link "Enquiries for 1/42 West Ave, Wynnum" at bounding box center [329, 556] width 186 height 36
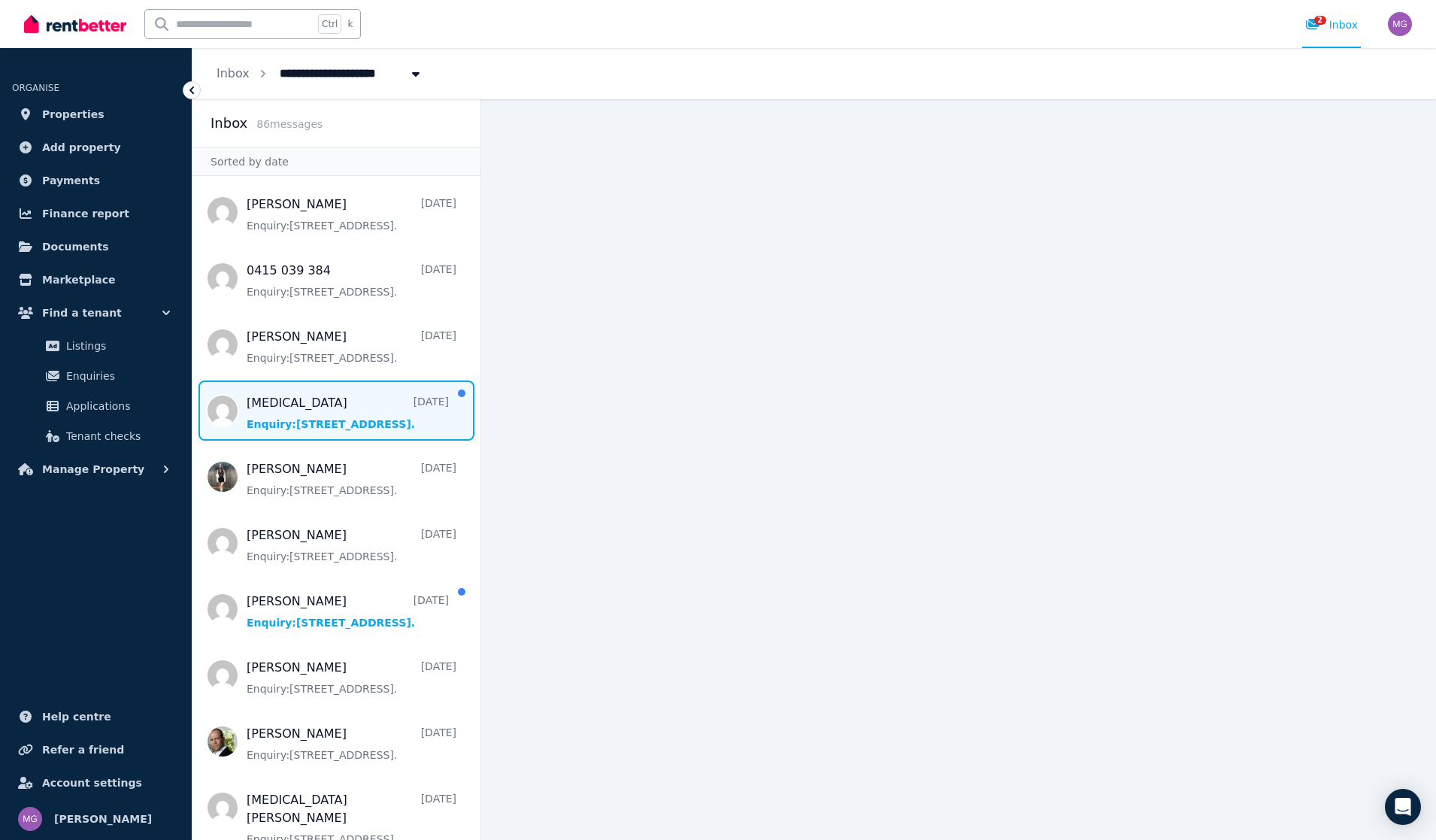
click at [358, 433] on span "Message list" at bounding box center [336, 410] width 288 height 60
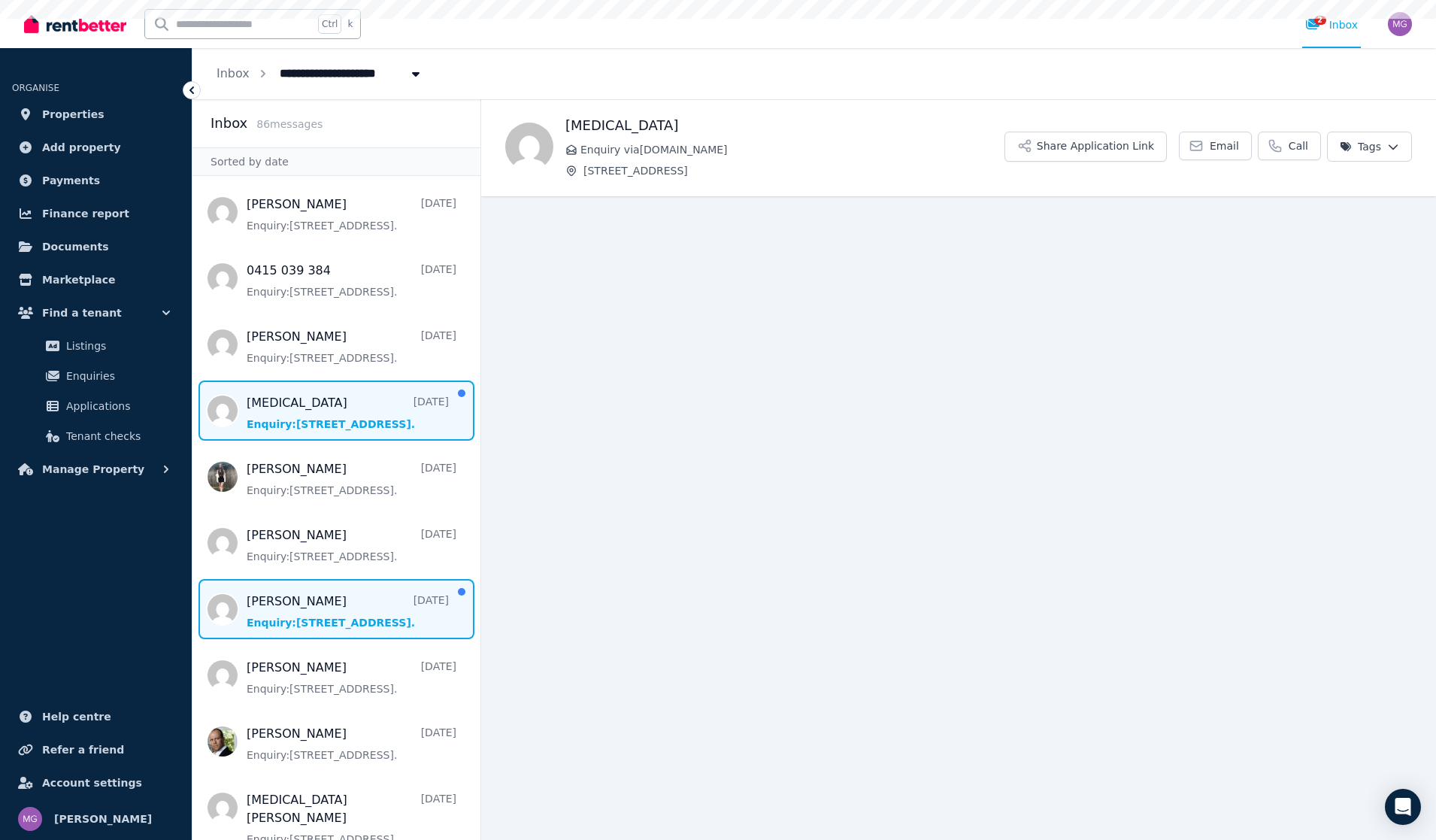
click at [348, 599] on span "Message list" at bounding box center [336, 609] width 288 height 60
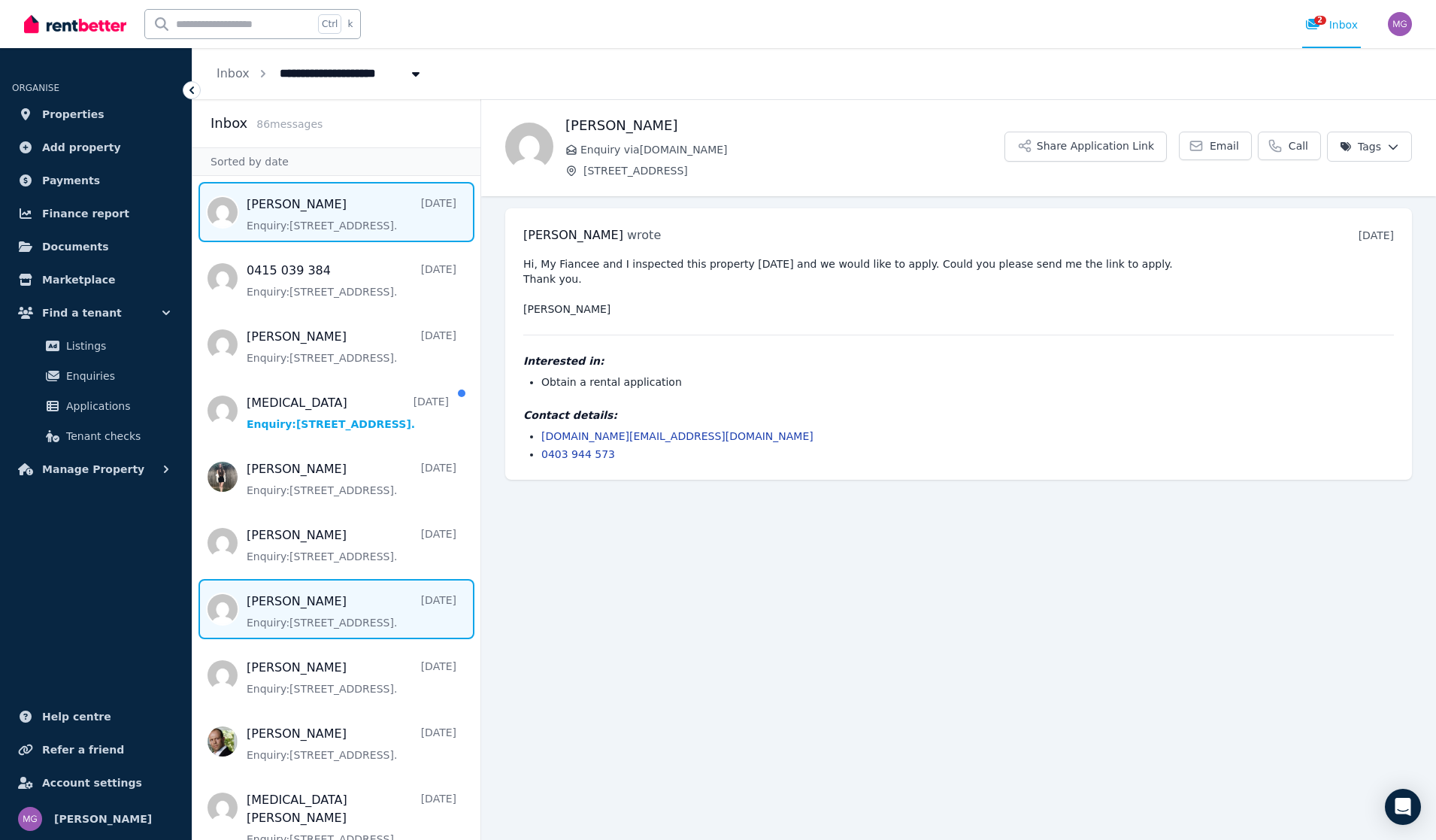
click at [338, 222] on span "Message list" at bounding box center [336, 212] width 288 height 60
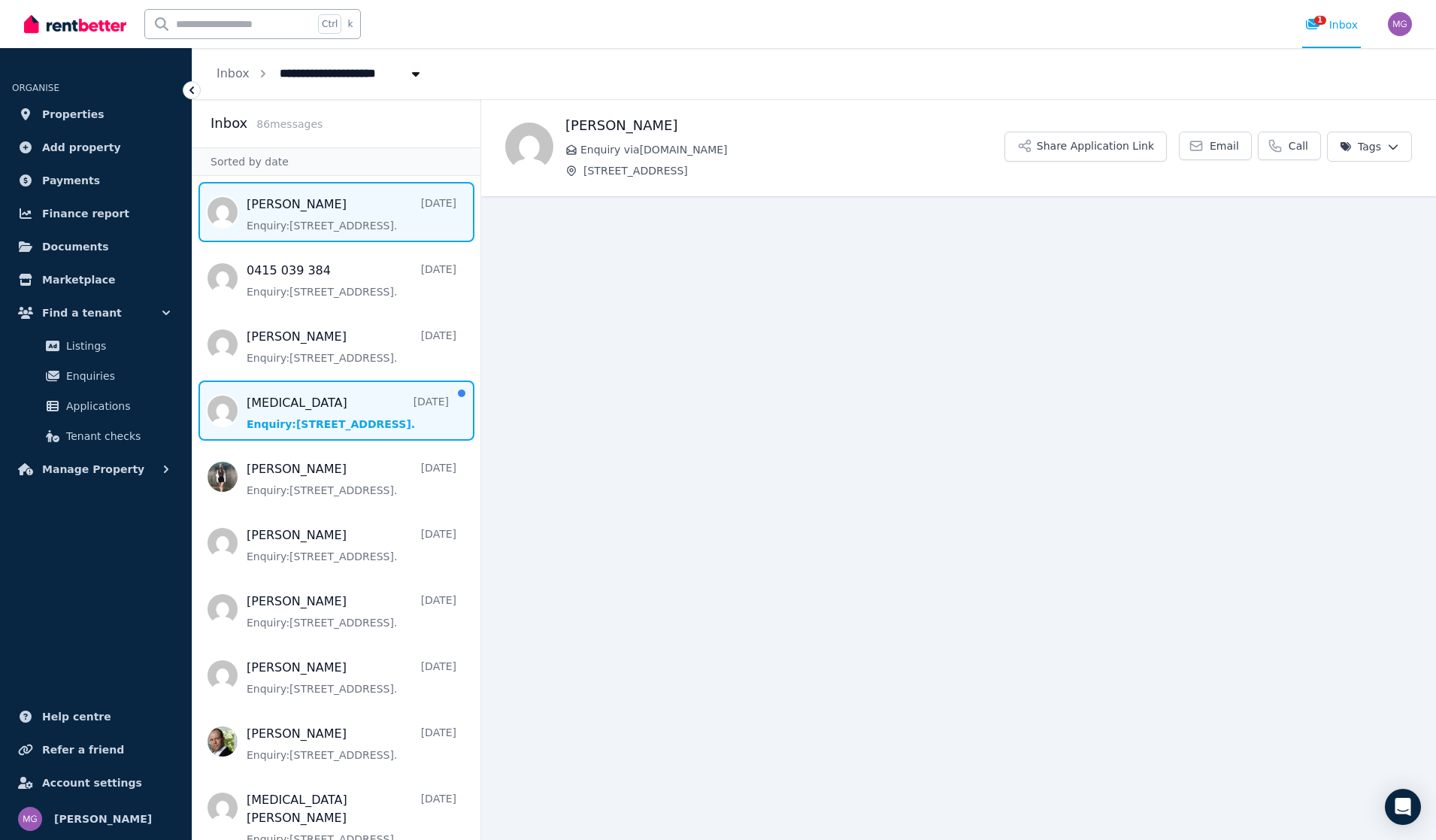
click at [297, 395] on span "Message list" at bounding box center [336, 410] width 288 height 60
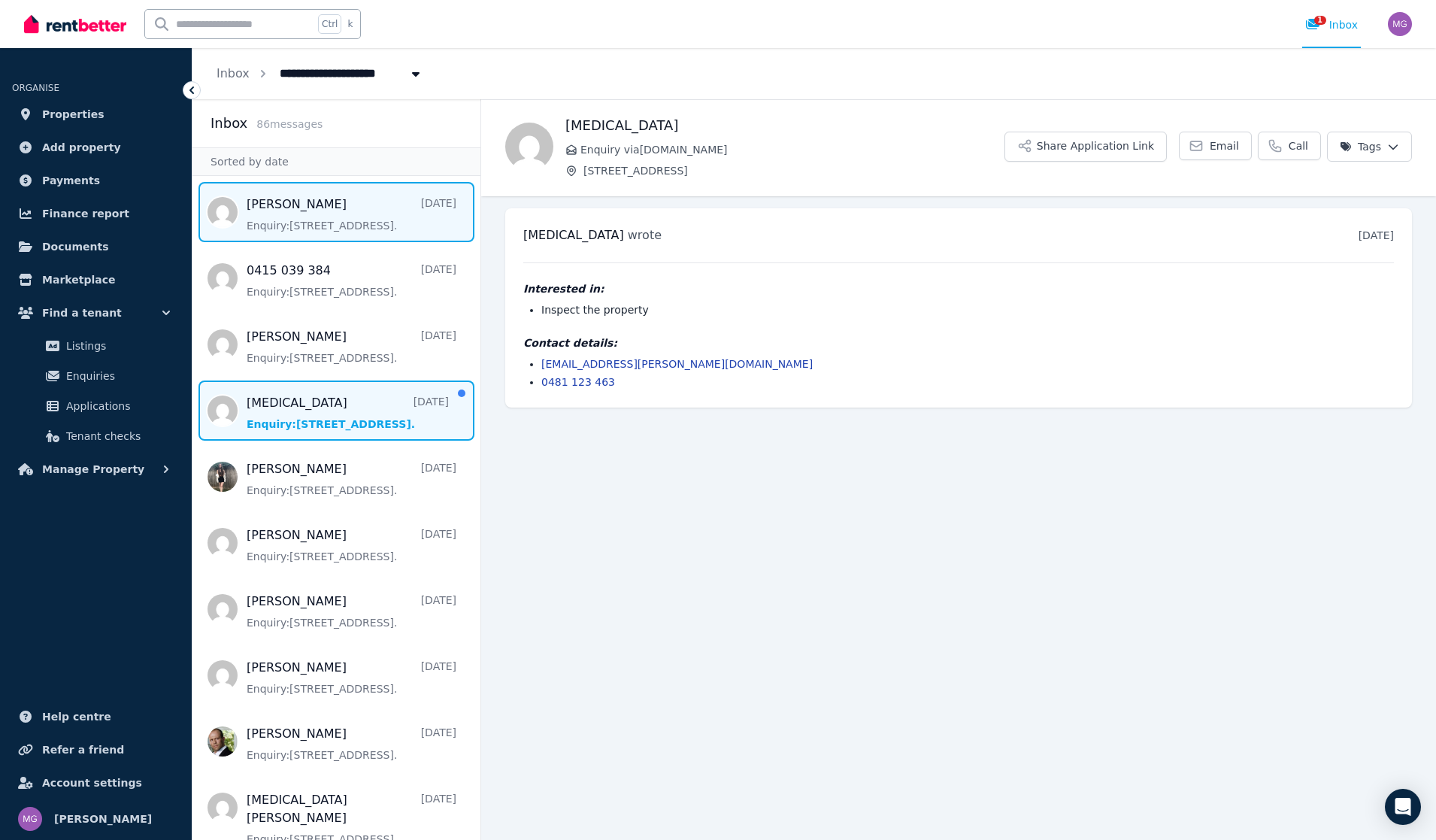
click at [342, 189] on span "Message list" at bounding box center [336, 212] width 288 height 60
click at [447, 404] on span "Message list" at bounding box center [336, 410] width 288 height 60
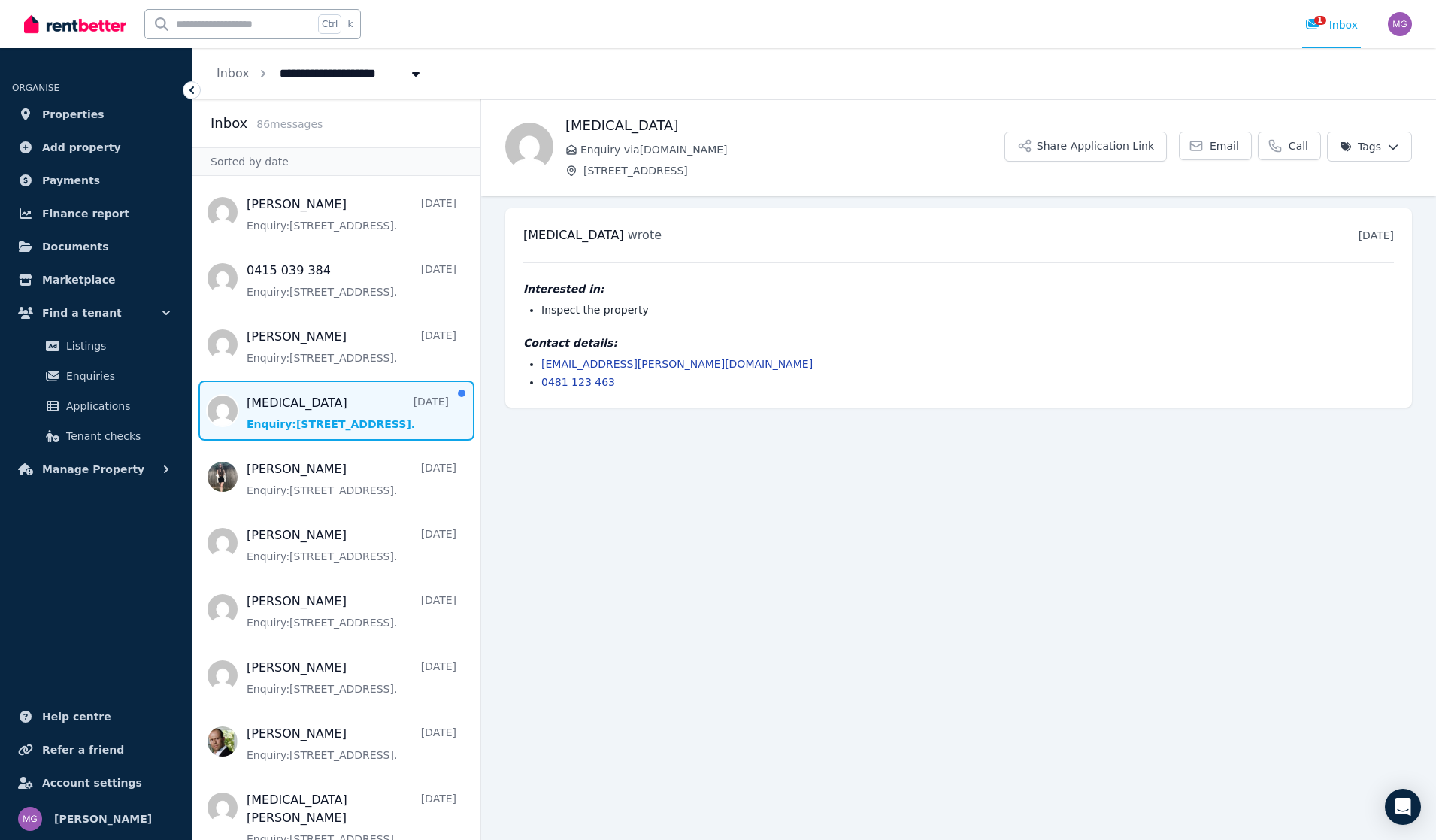
click at [371, 406] on span "Message list" at bounding box center [336, 410] width 288 height 60
